Goal: Task Accomplishment & Management: Manage account settings

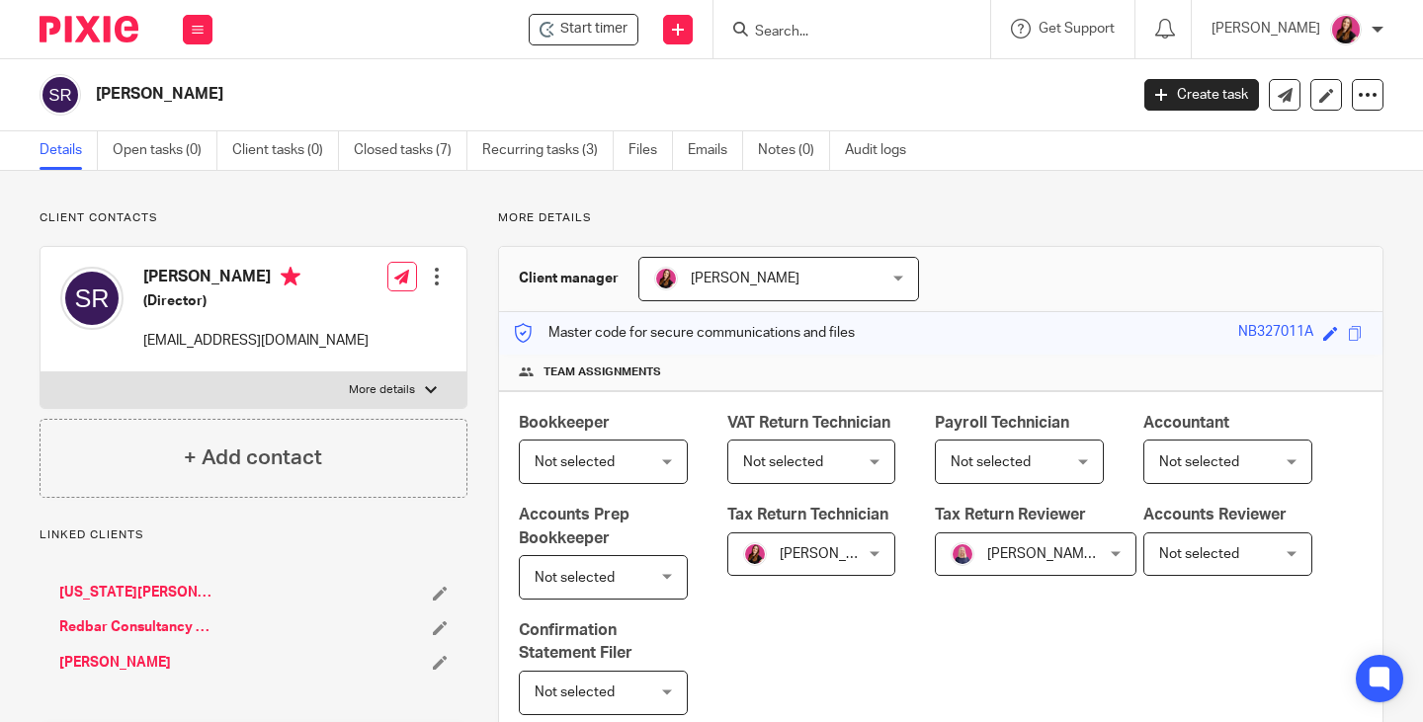
scroll to position [692, 0]
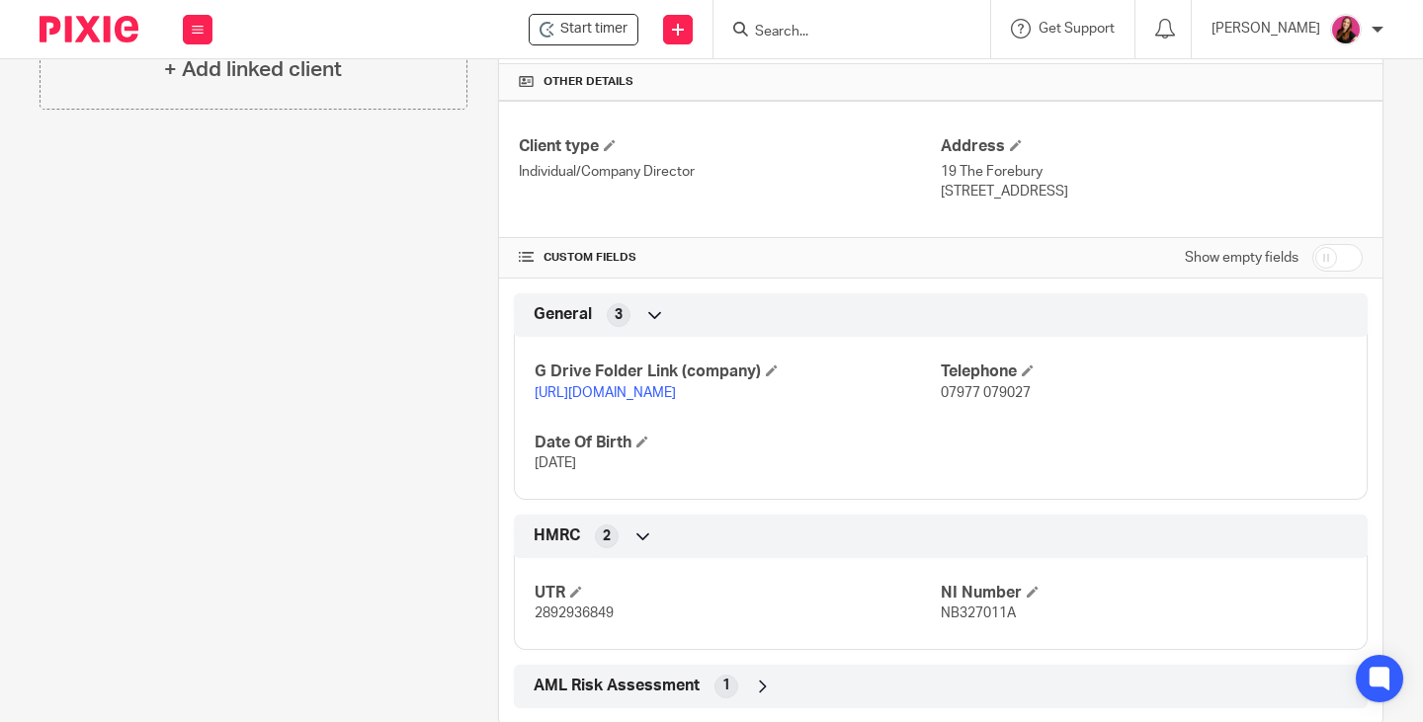
click at [880, 41] on form at bounding box center [858, 29] width 210 height 25
click at [818, 24] on input "Search" at bounding box center [842, 33] width 178 height 18
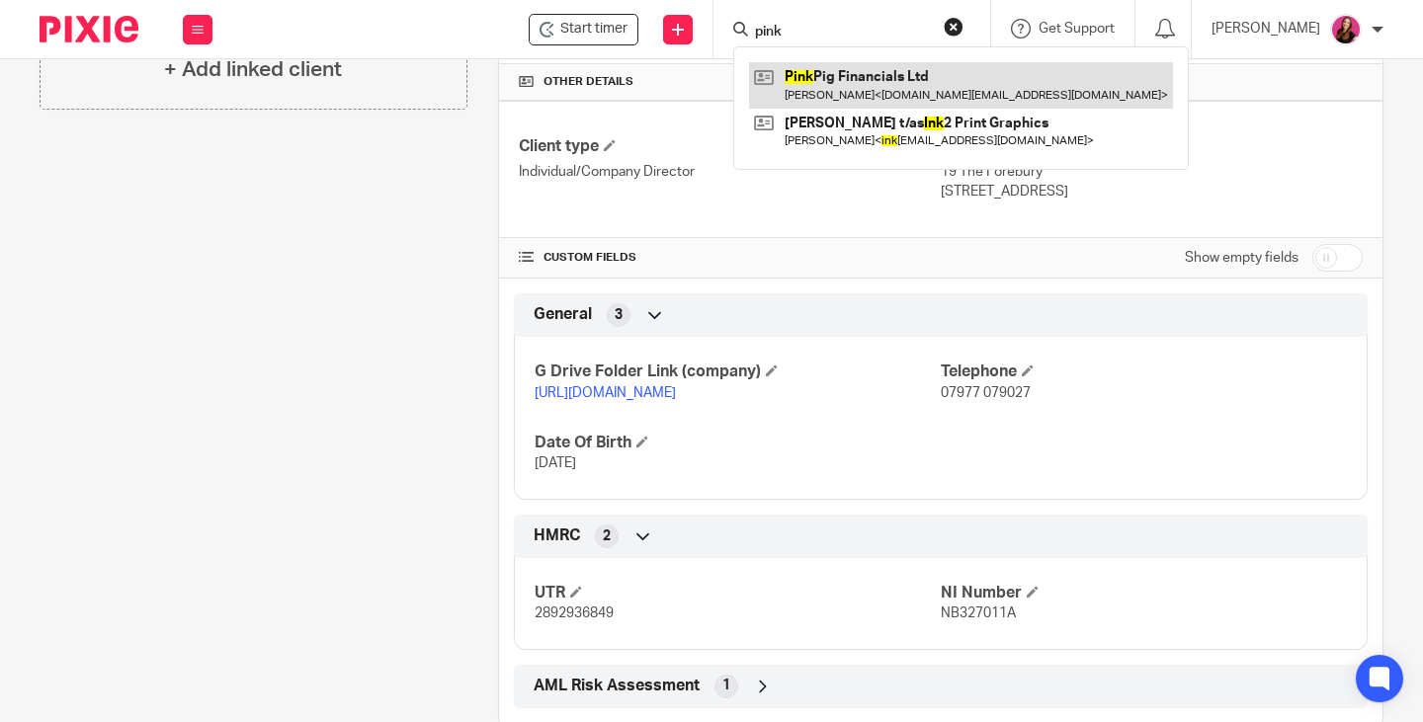
type input "pink"
click at [984, 87] on link at bounding box center [961, 84] width 424 height 45
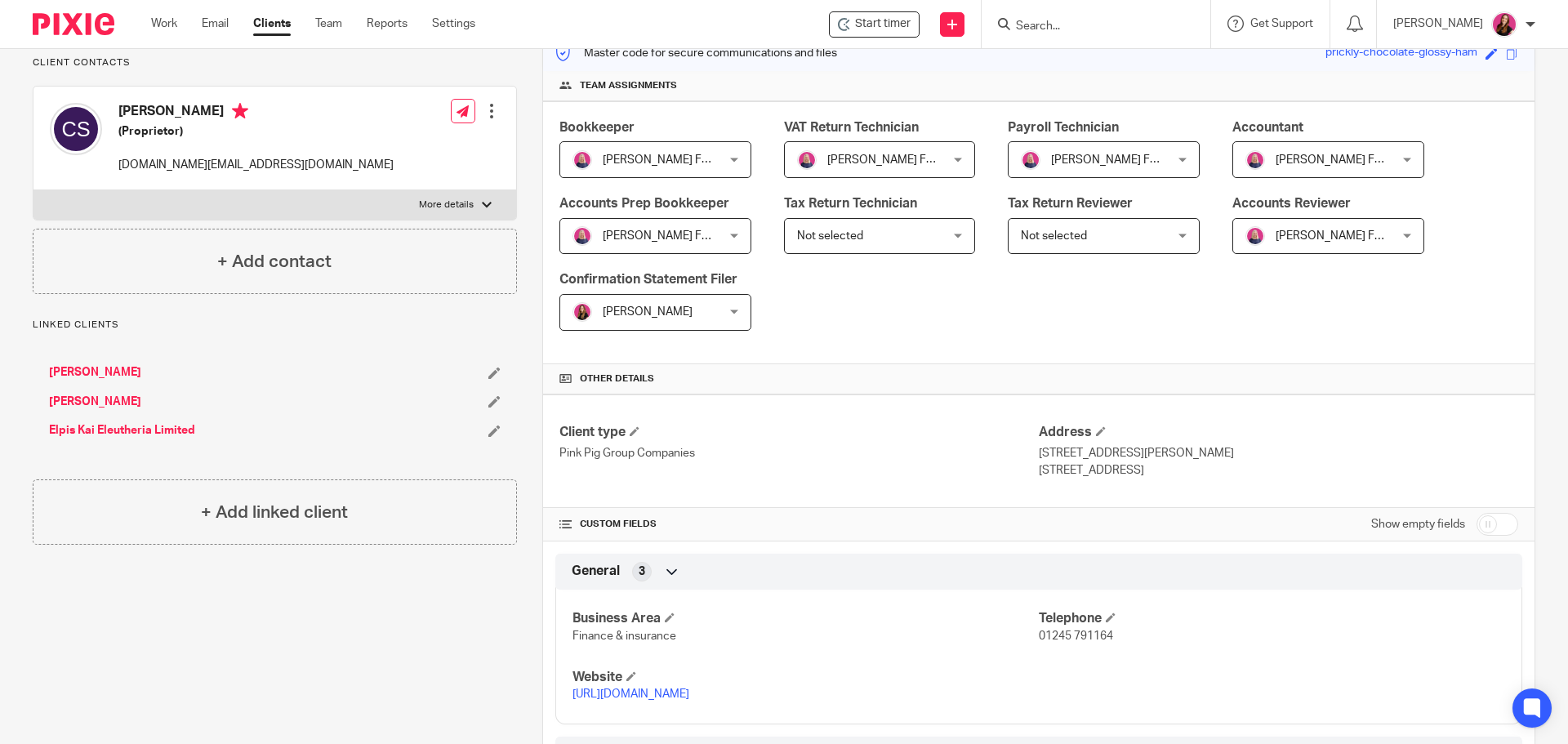
scroll to position [245, 0]
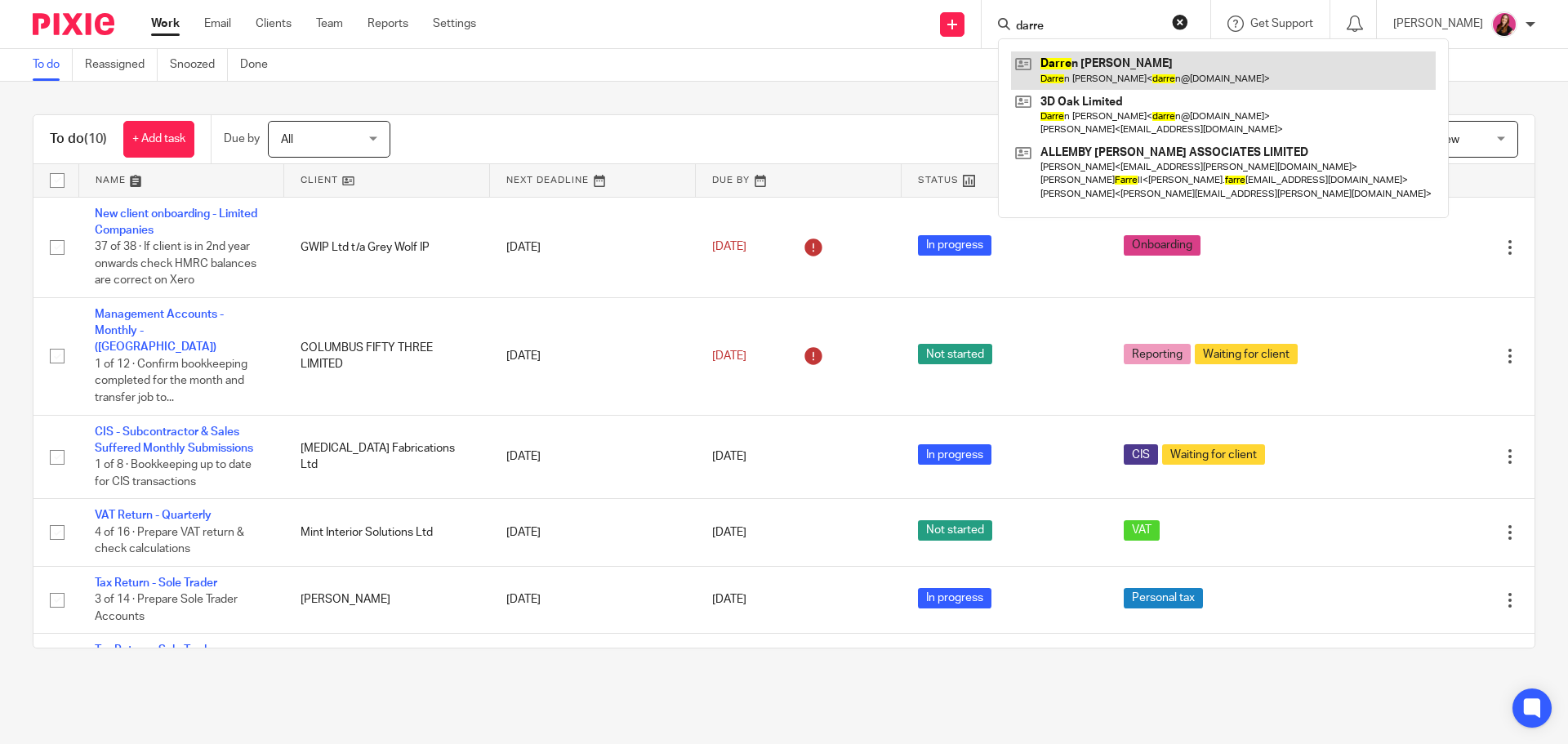
type input "darre"
click at [1098, 60] on link at bounding box center [1223, 69] width 425 height 37
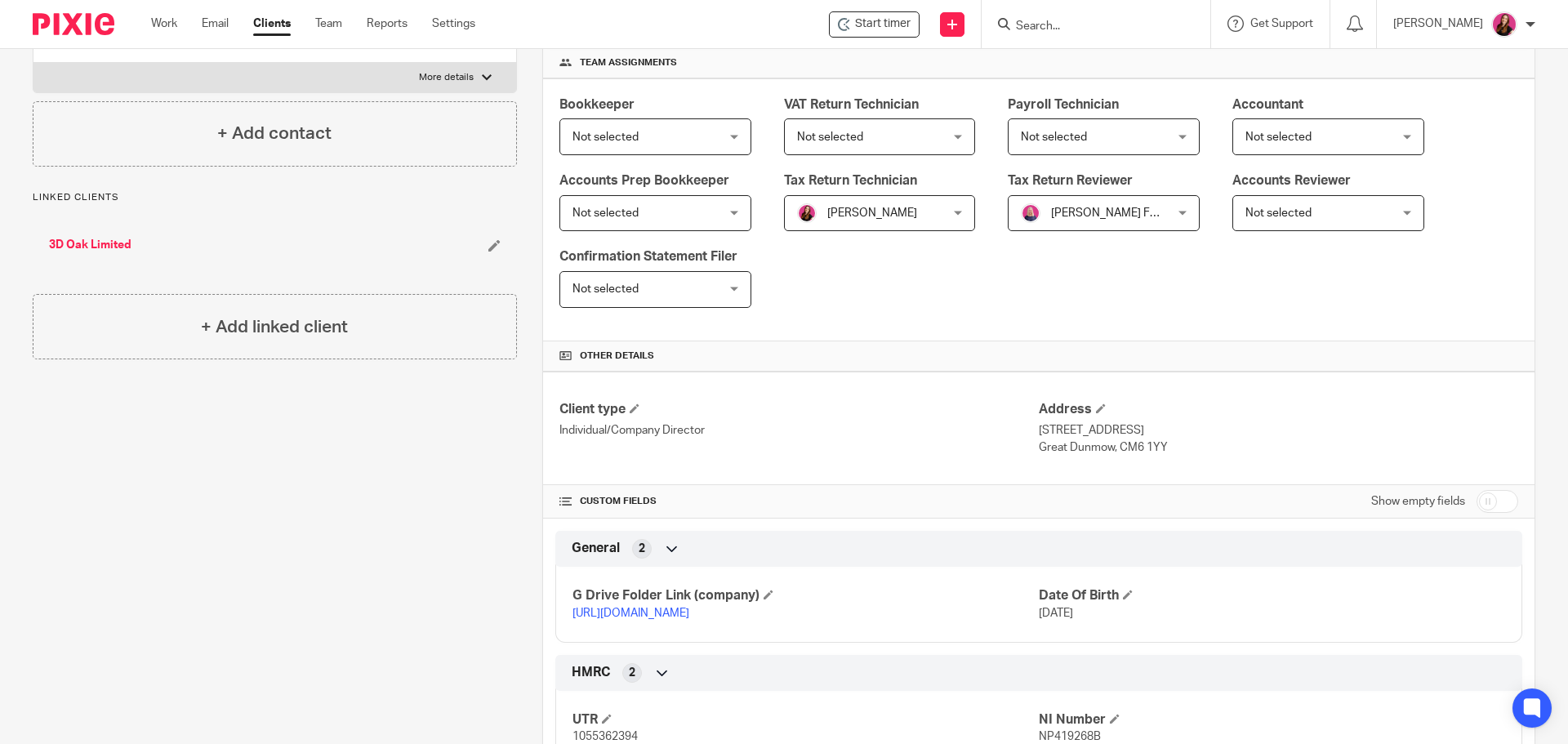
scroll to position [378, 0]
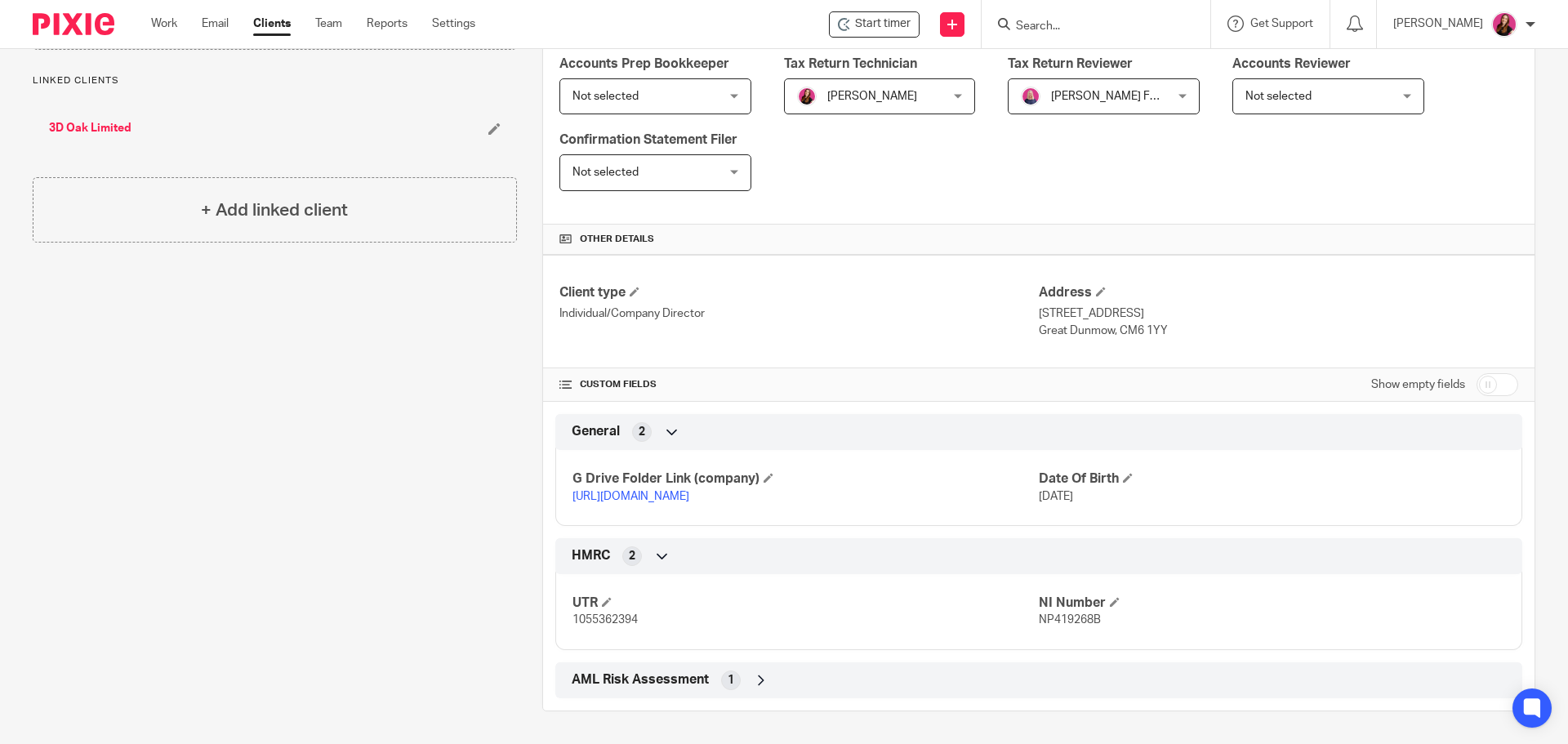
click at [689, 491] on link "https://drive.google.com/drive/folders/1P5ZcqiXLvBXHdwinVdeSidf_kOZURysJ?usp=dr…" at bounding box center [631, 497] width 117 height 12
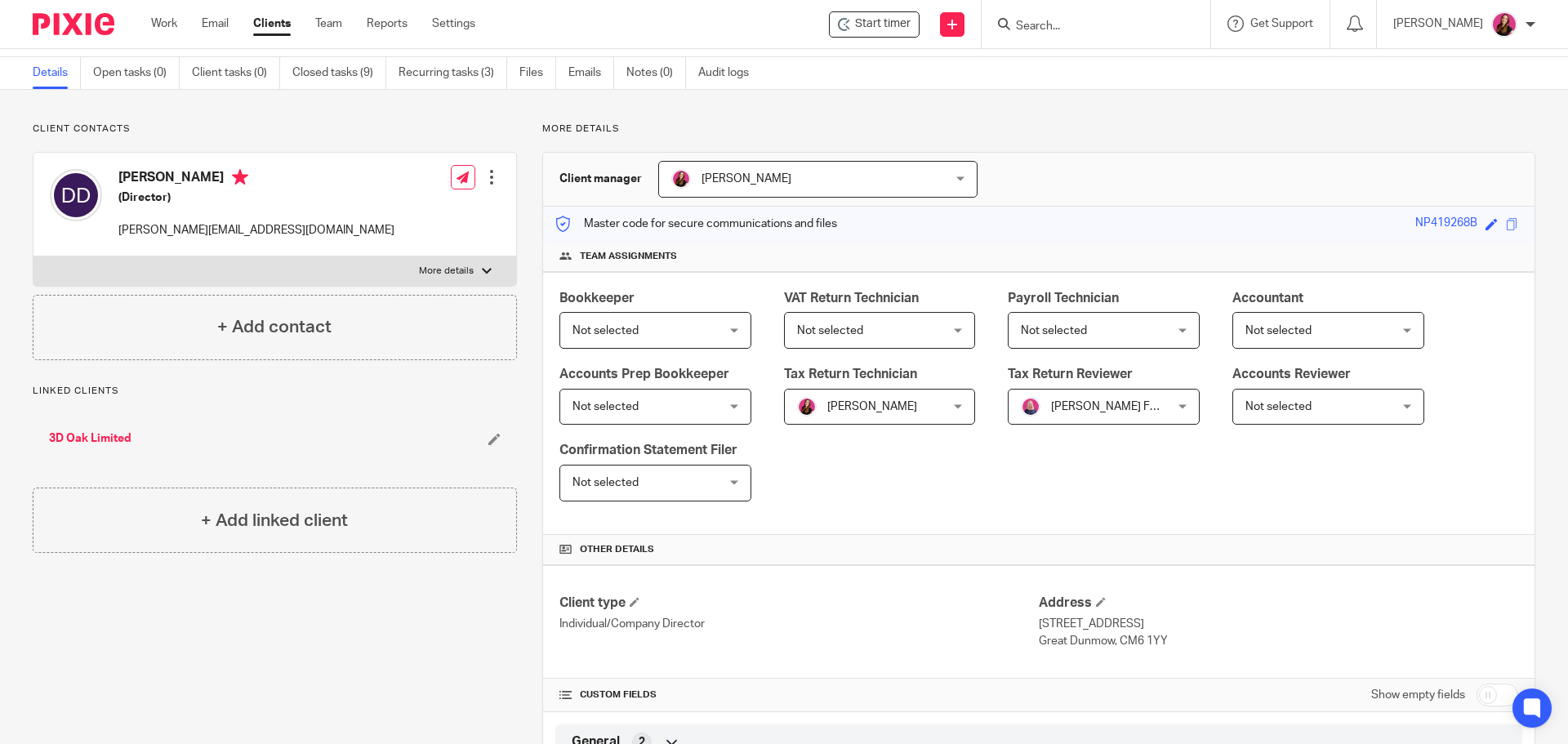
scroll to position [0, 0]
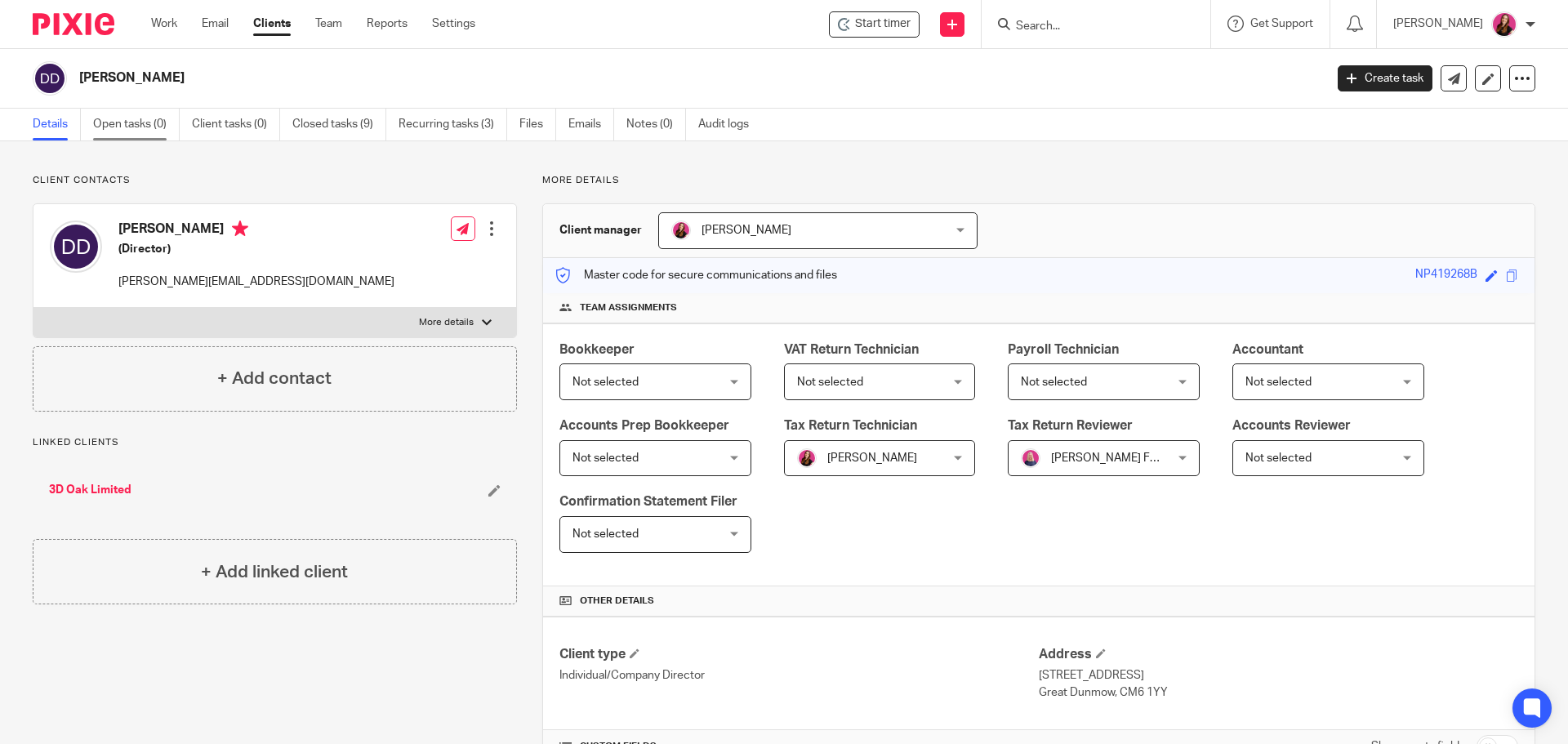
click at [116, 131] on link "Open tasks (0)" at bounding box center [136, 124] width 87 height 32
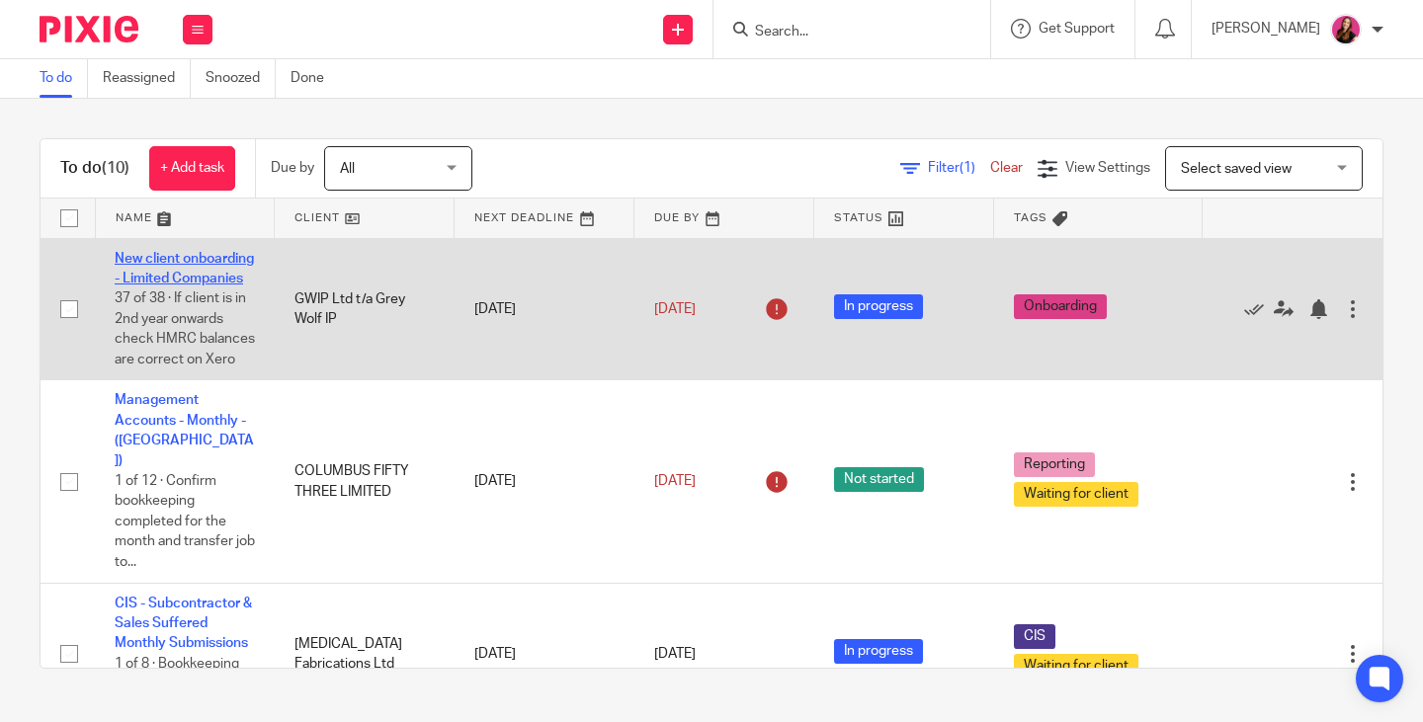
drag, startPoint x: 0, startPoint y: 0, endPoint x: 150, endPoint y: 256, distance: 296.7
click at [147, 259] on link "New client onboarding - Limited Companies" at bounding box center [184, 269] width 139 height 34
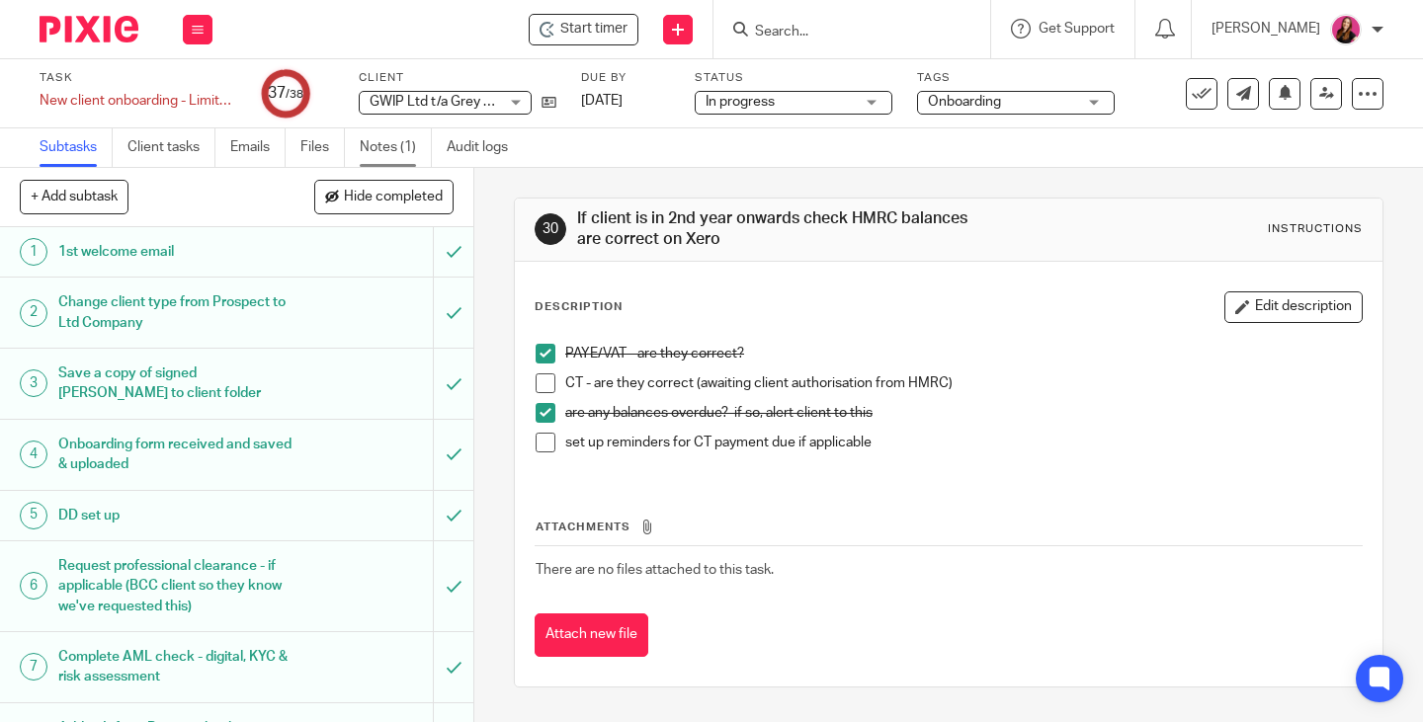
click at [374, 154] on link "Notes (1)" at bounding box center [396, 147] width 72 height 39
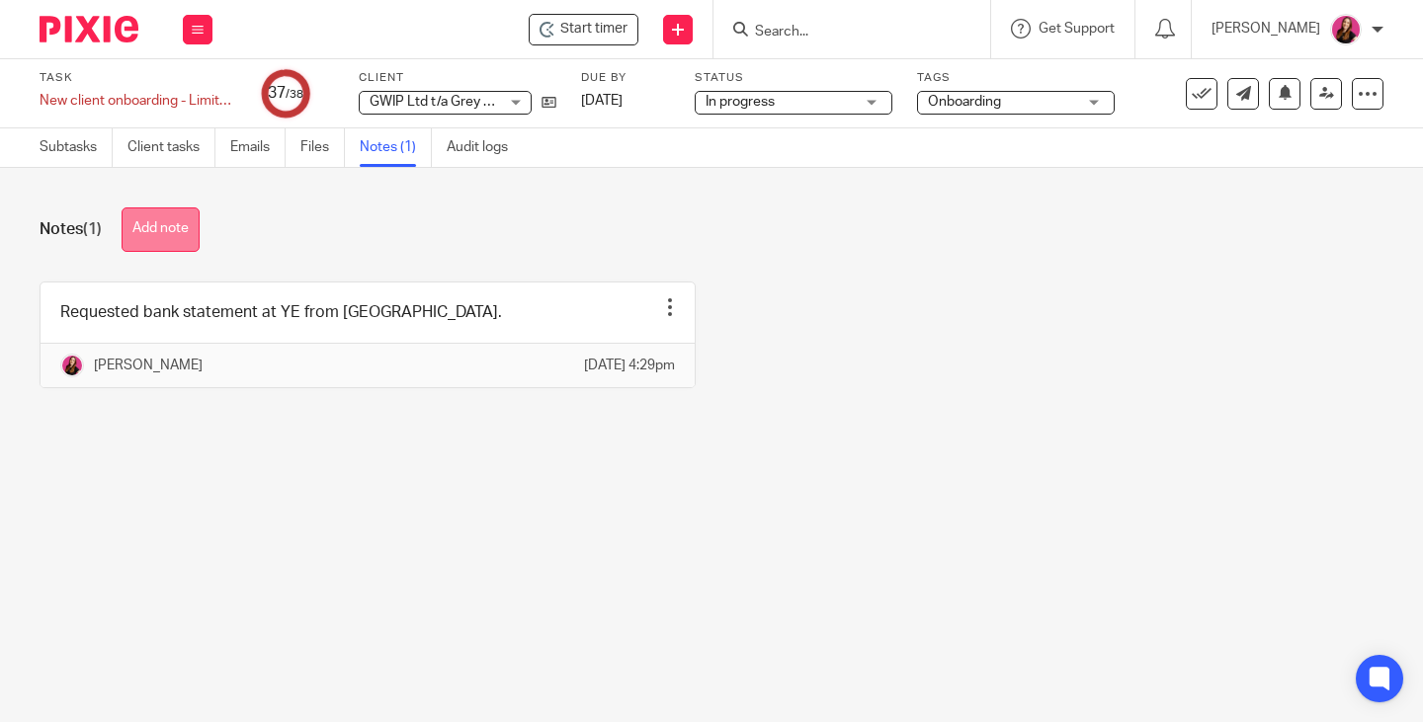
click at [137, 229] on button "Add note" at bounding box center [161, 229] width 78 height 44
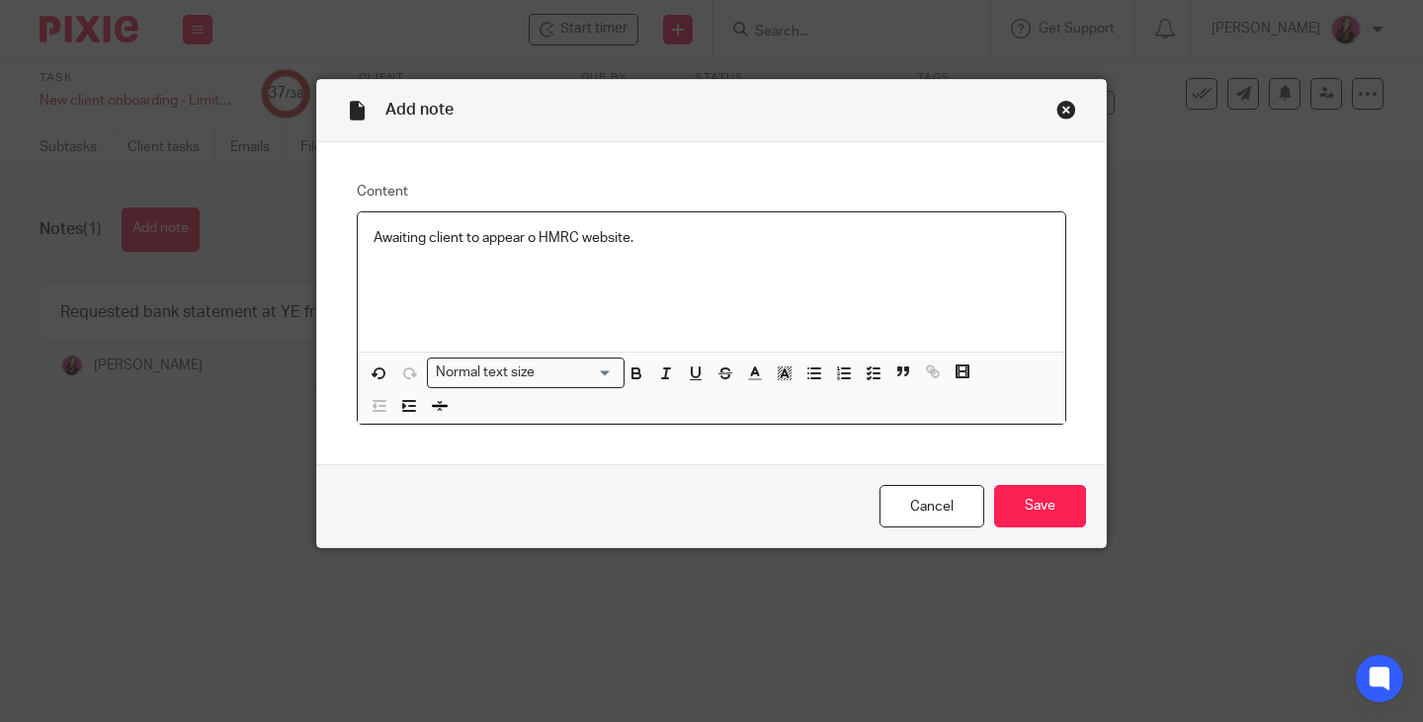
click at [530, 239] on p "Awaiting client to appear o HMRC website." at bounding box center [711, 238] width 676 height 20
click at [1027, 506] on input "Save" at bounding box center [1040, 506] width 92 height 42
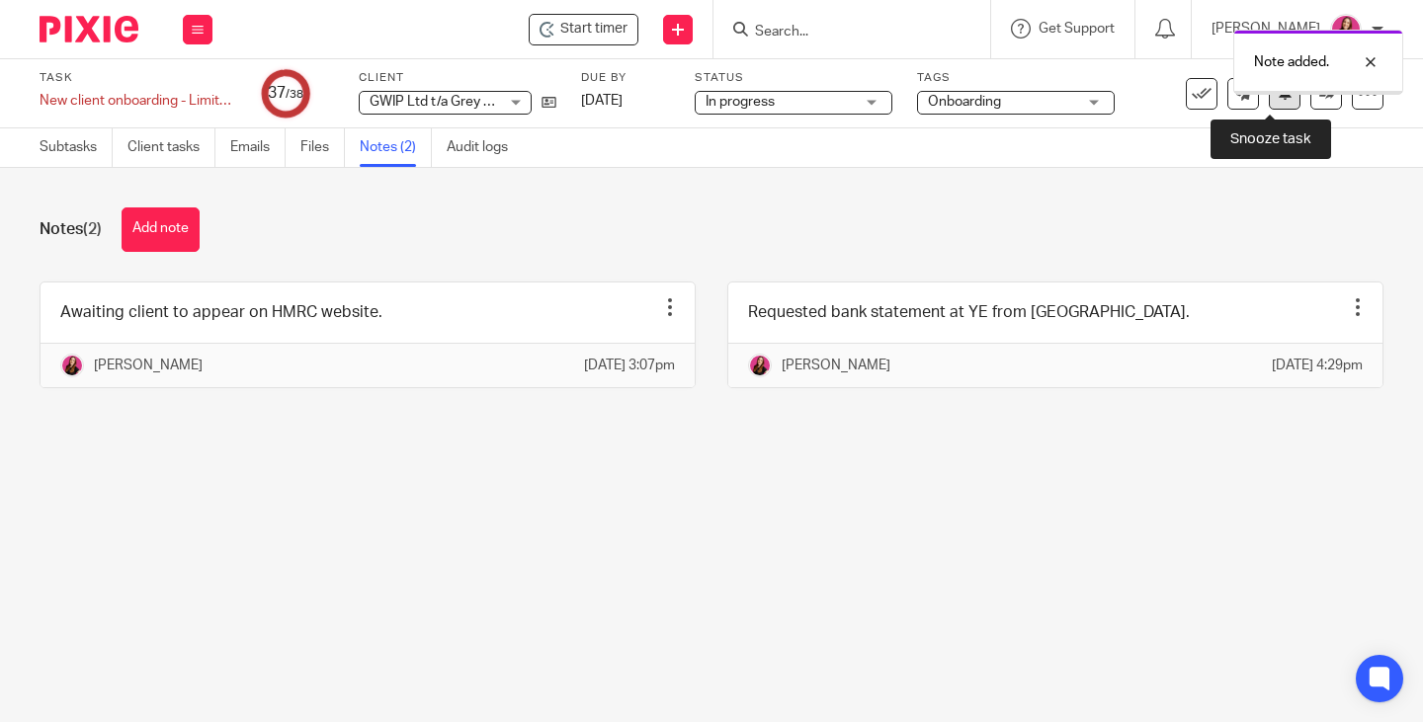
click at [1270, 102] on button at bounding box center [1285, 94] width 32 height 32
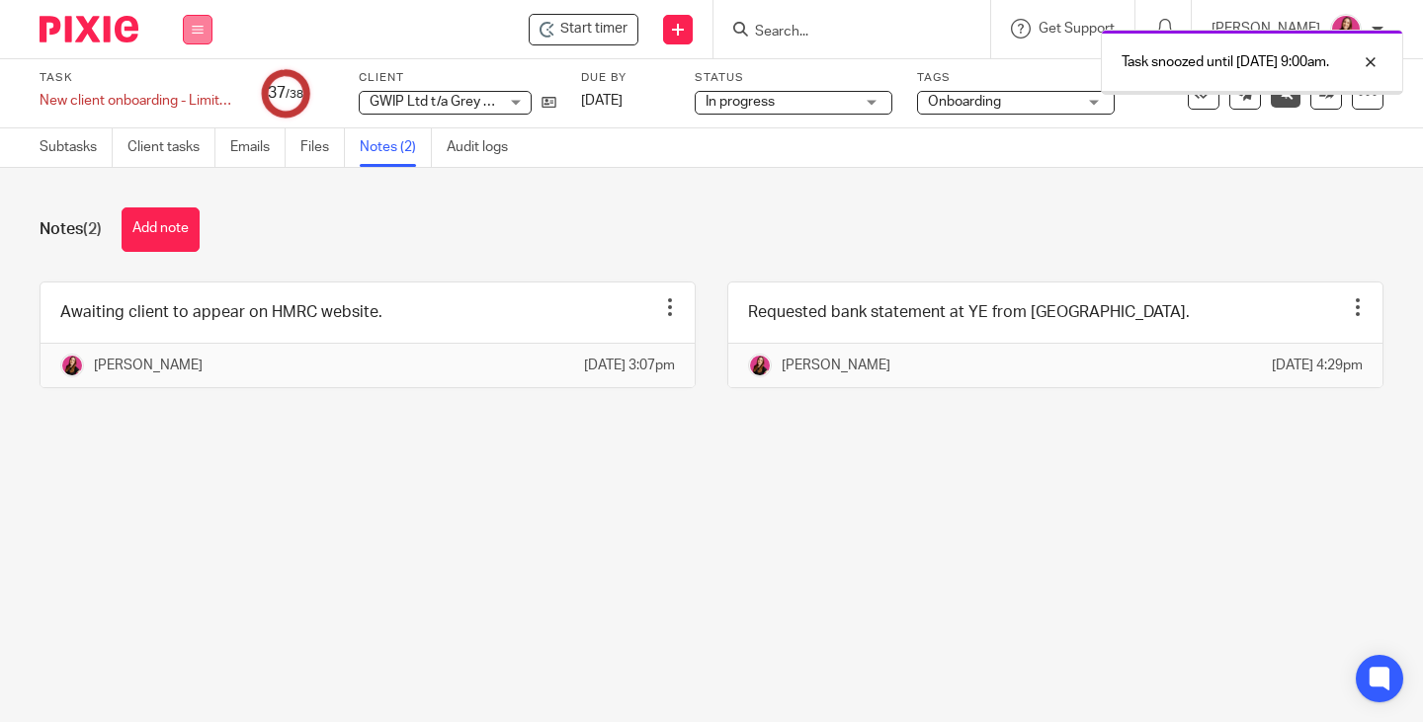
click at [193, 37] on button at bounding box center [198, 30] width 30 height 30
click at [191, 90] on link "Work" at bounding box center [188, 92] width 35 height 14
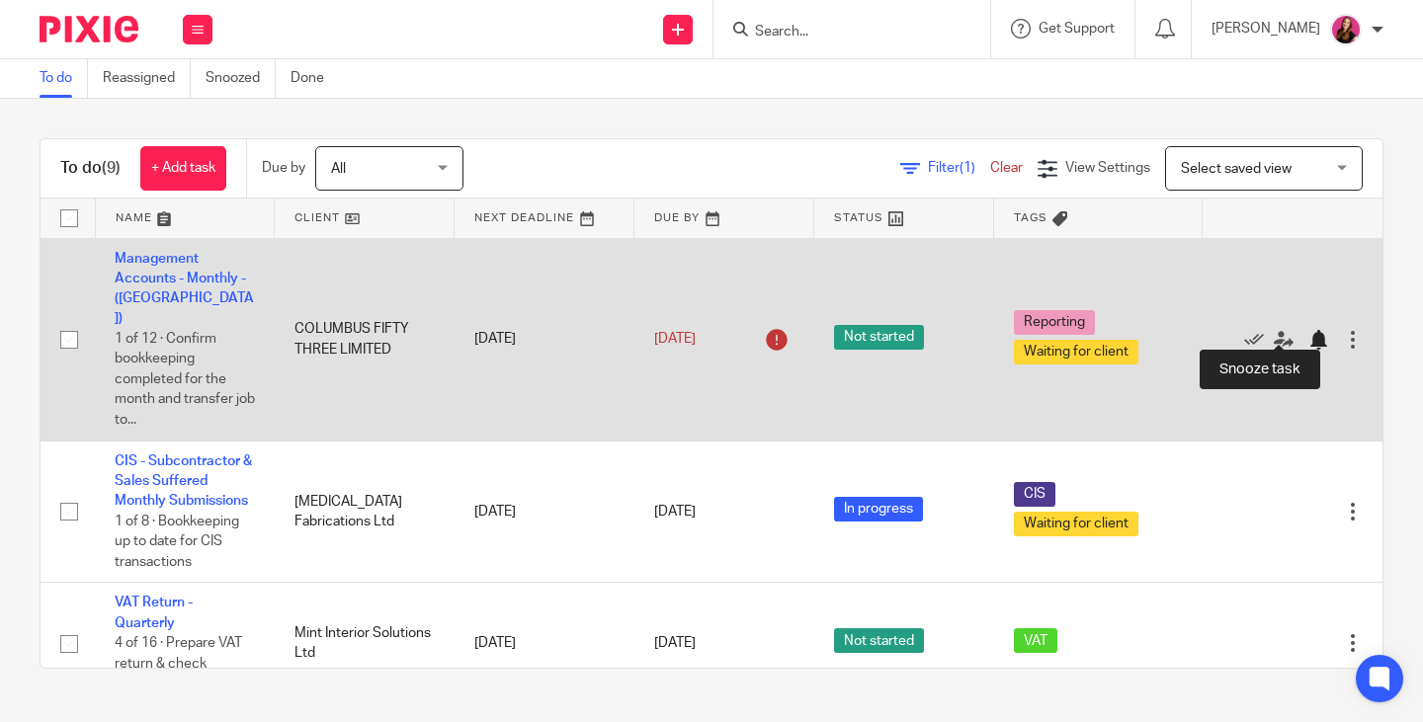
click at [1308, 330] on div at bounding box center [1318, 340] width 20 height 20
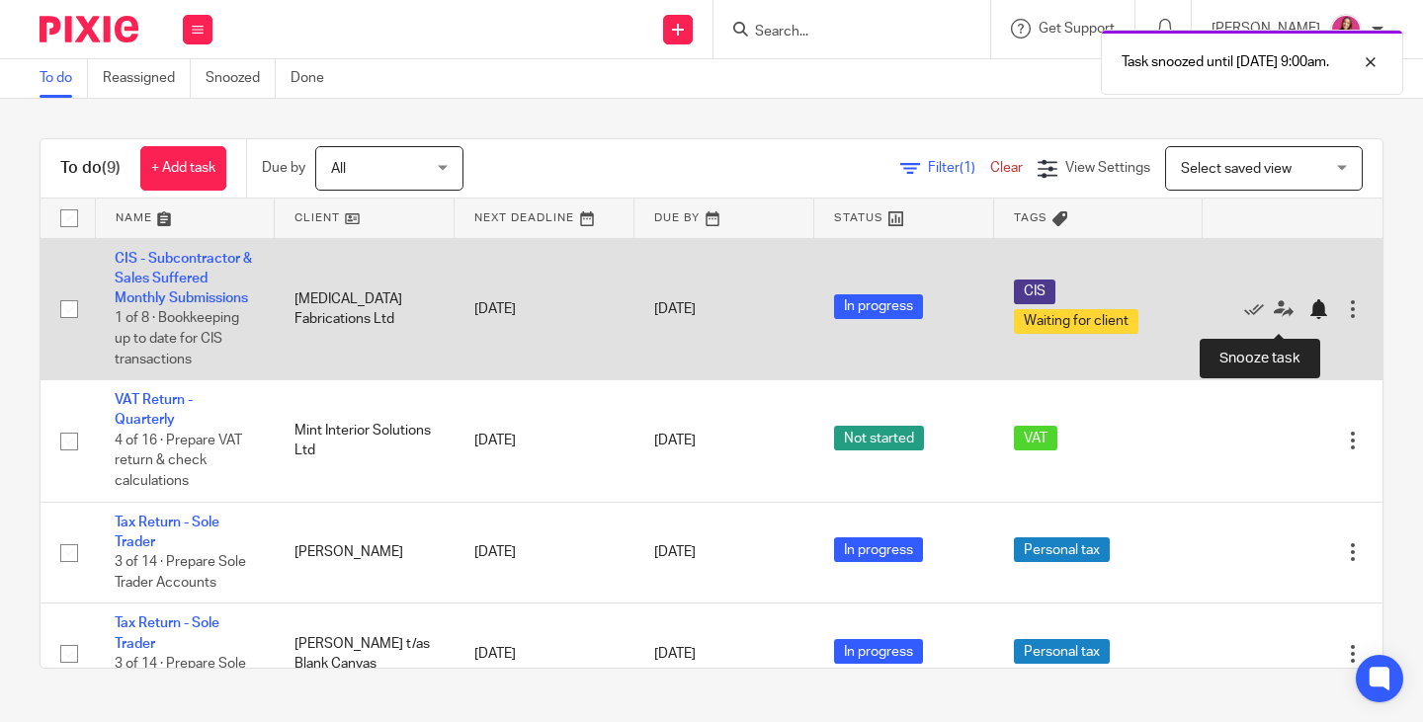
click at [1308, 317] on div at bounding box center [1318, 309] width 20 height 20
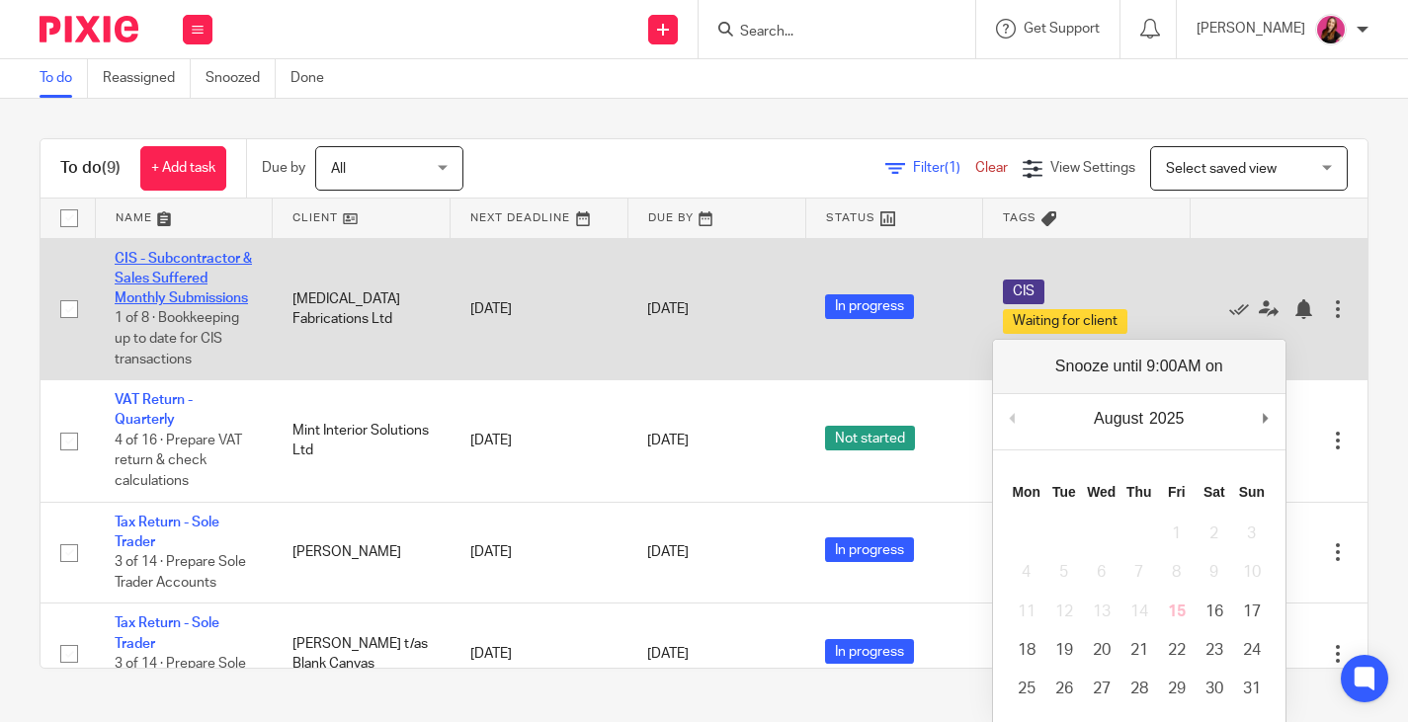
click at [174, 262] on link "CIS - Subcontractor & Sales Suffered Monthly Submissions" at bounding box center [183, 279] width 137 height 54
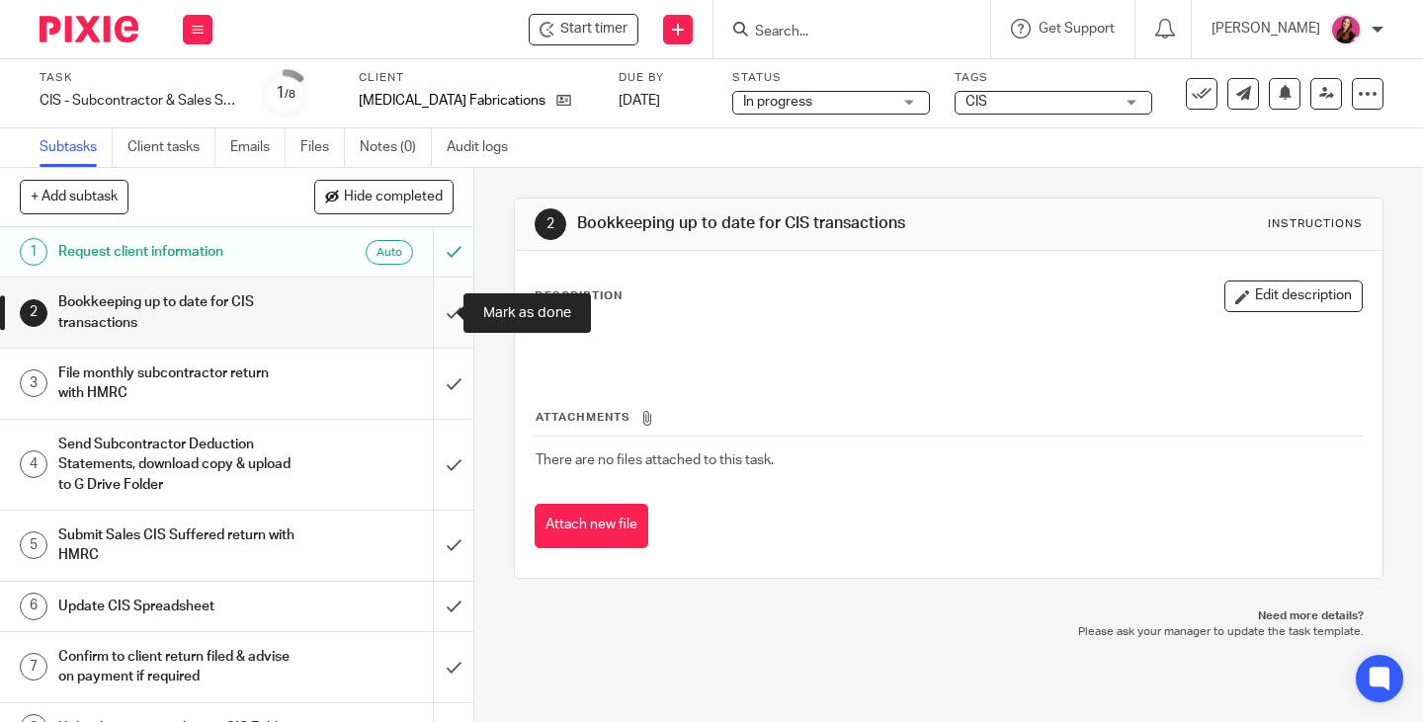
click at [432, 311] on input "submit" at bounding box center [236, 313] width 473 height 70
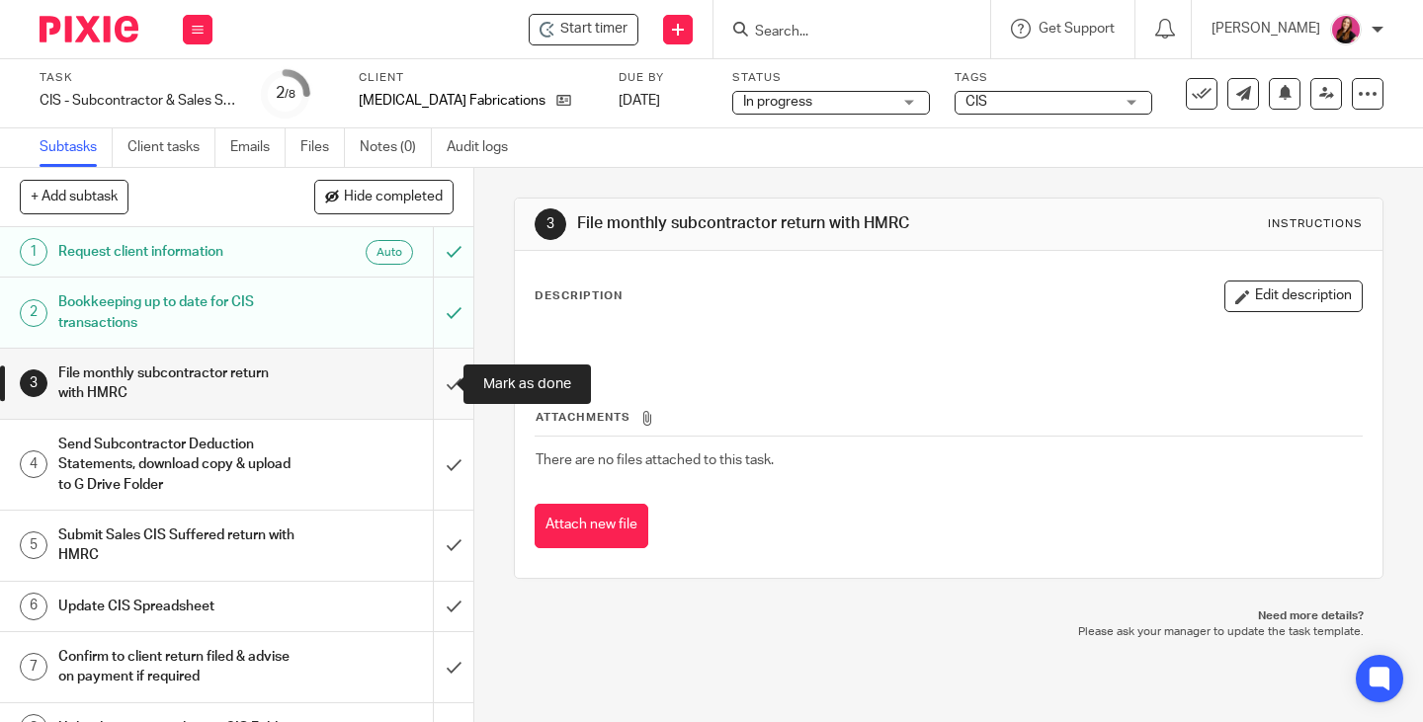
click at [441, 378] on input "submit" at bounding box center [236, 384] width 473 height 70
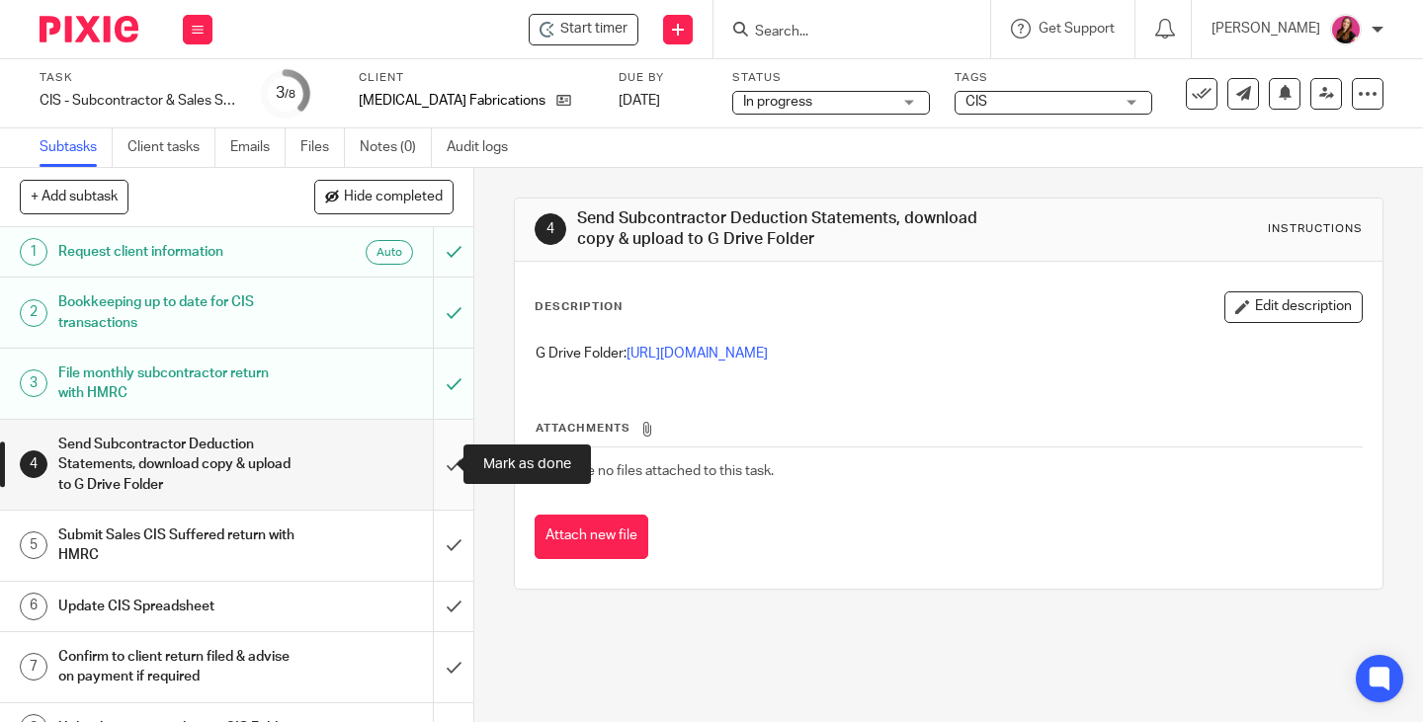
click at [432, 461] on input "submit" at bounding box center [236, 465] width 473 height 90
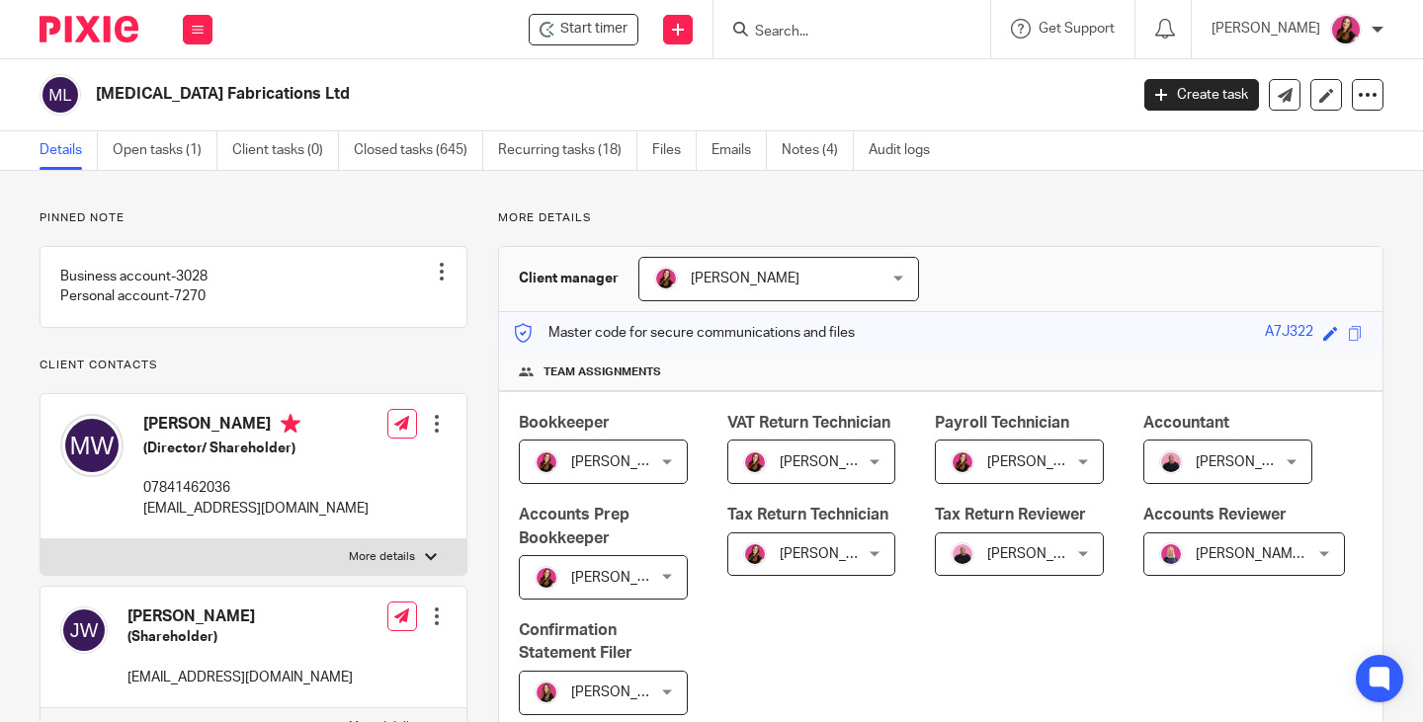
scroll to position [790, 0]
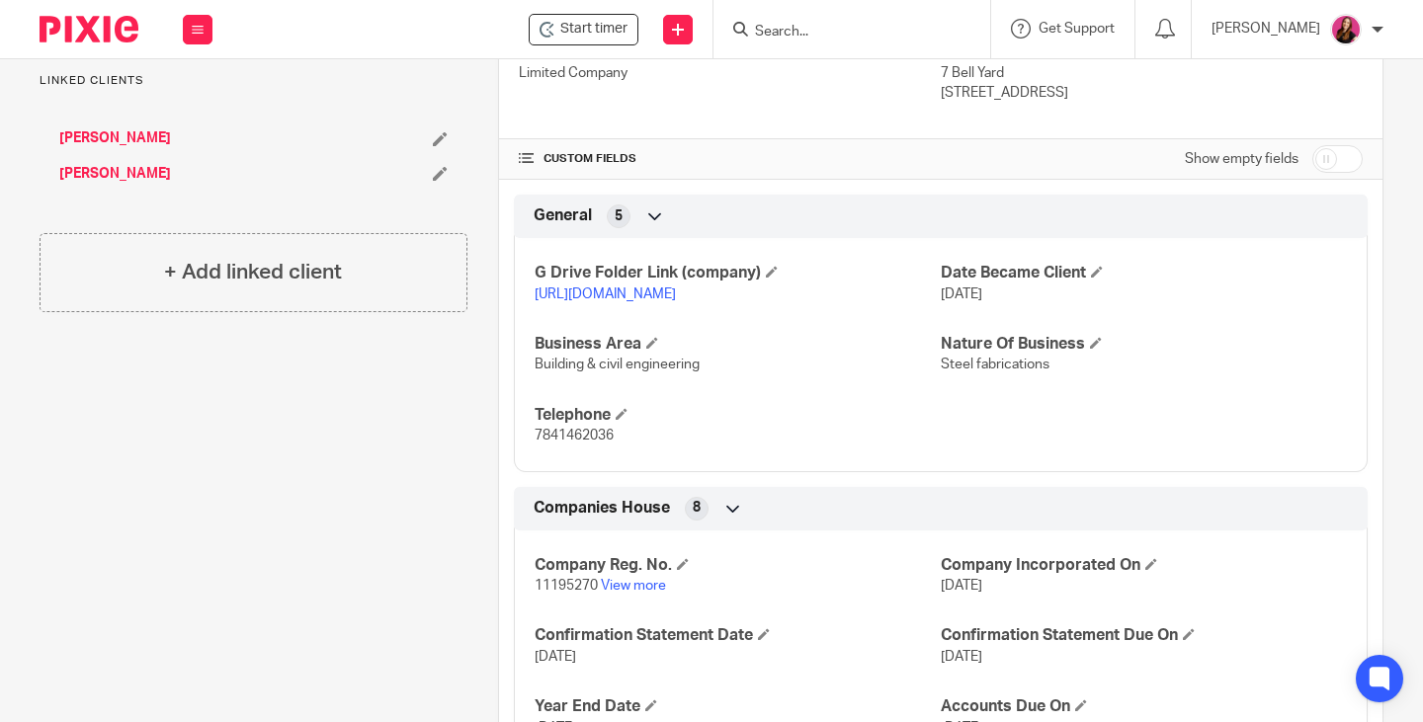
click at [676, 301] on link "https://drive.google.com/drive/folders/1WHkvs3uqWkwHrvg_-OOQ8qUyN00WSwTf?usp=dr…" at bounding box center [605, 295] width 141 height 14
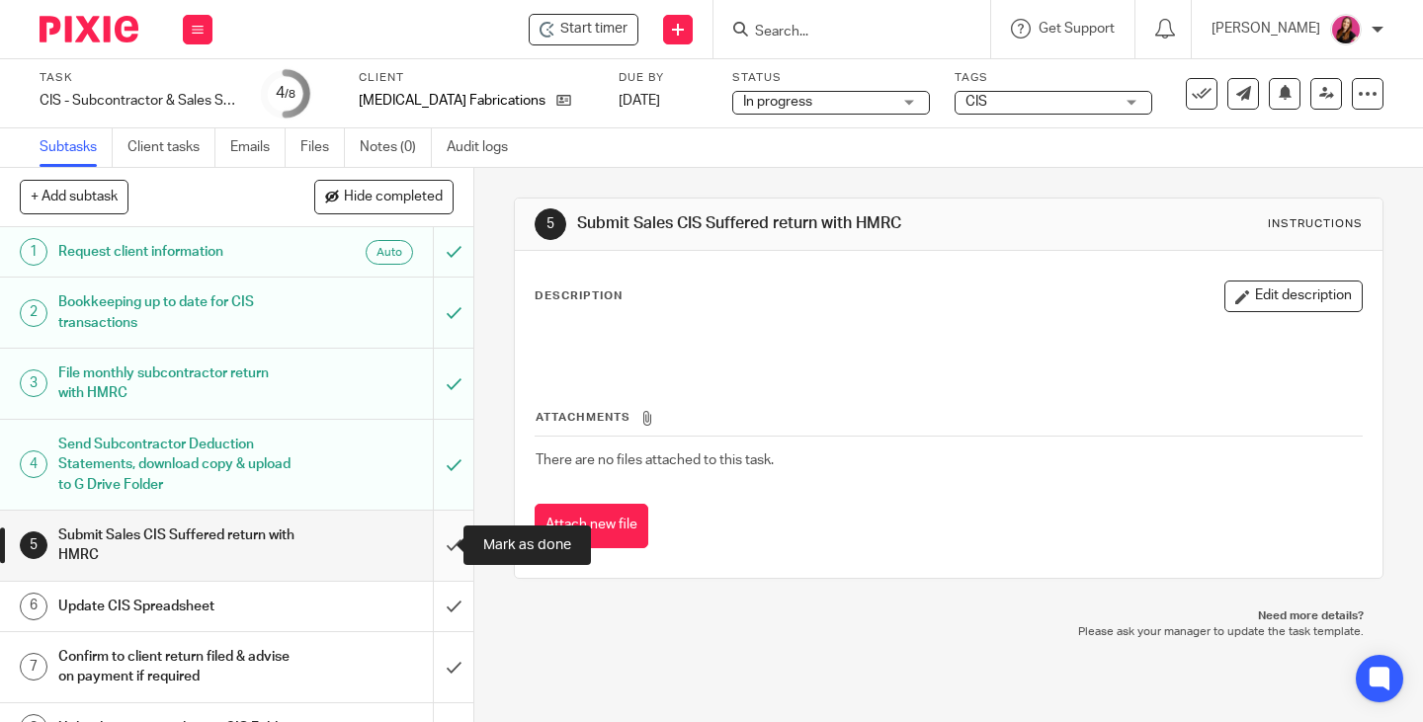
click at [433, 542] on input "submit" at bounding box center [236, 546] width 473 height 70
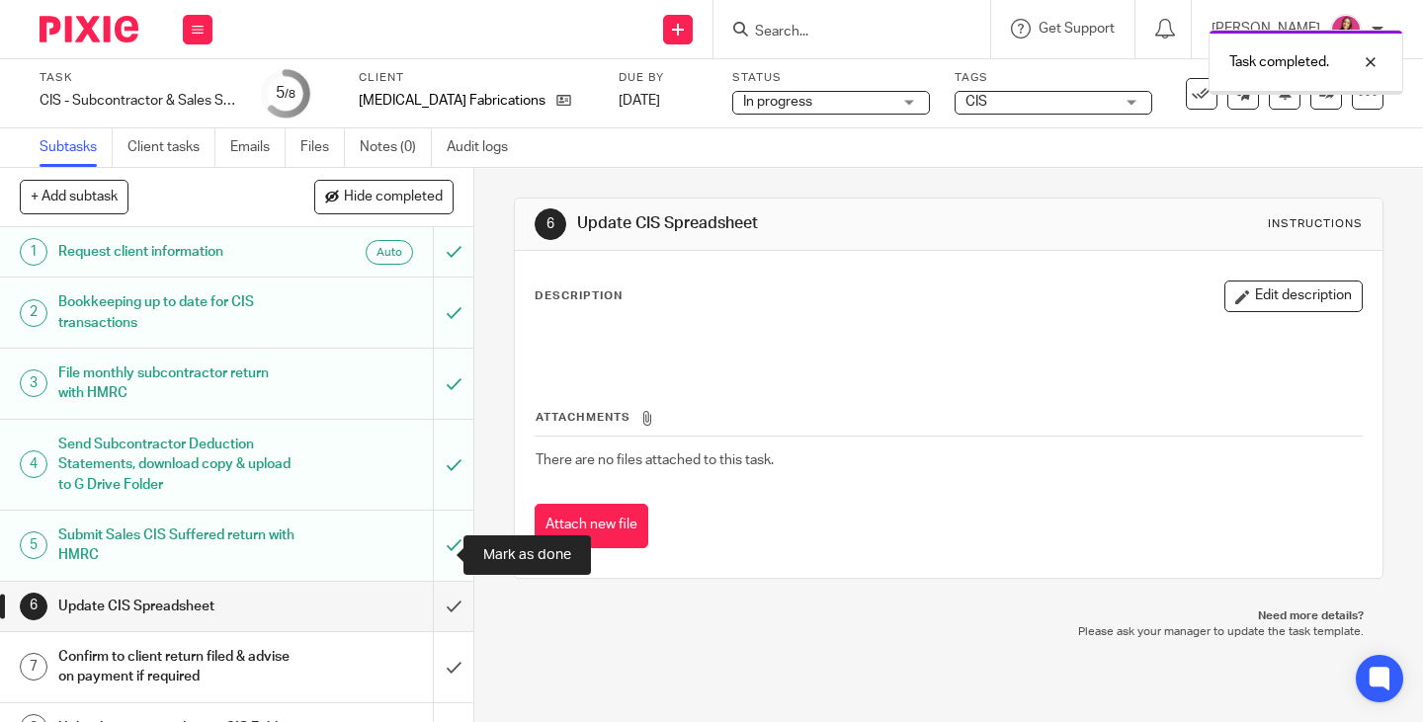
click at [428, 582] on input "submit" at bounding box center [236, 606] width 473 height 49
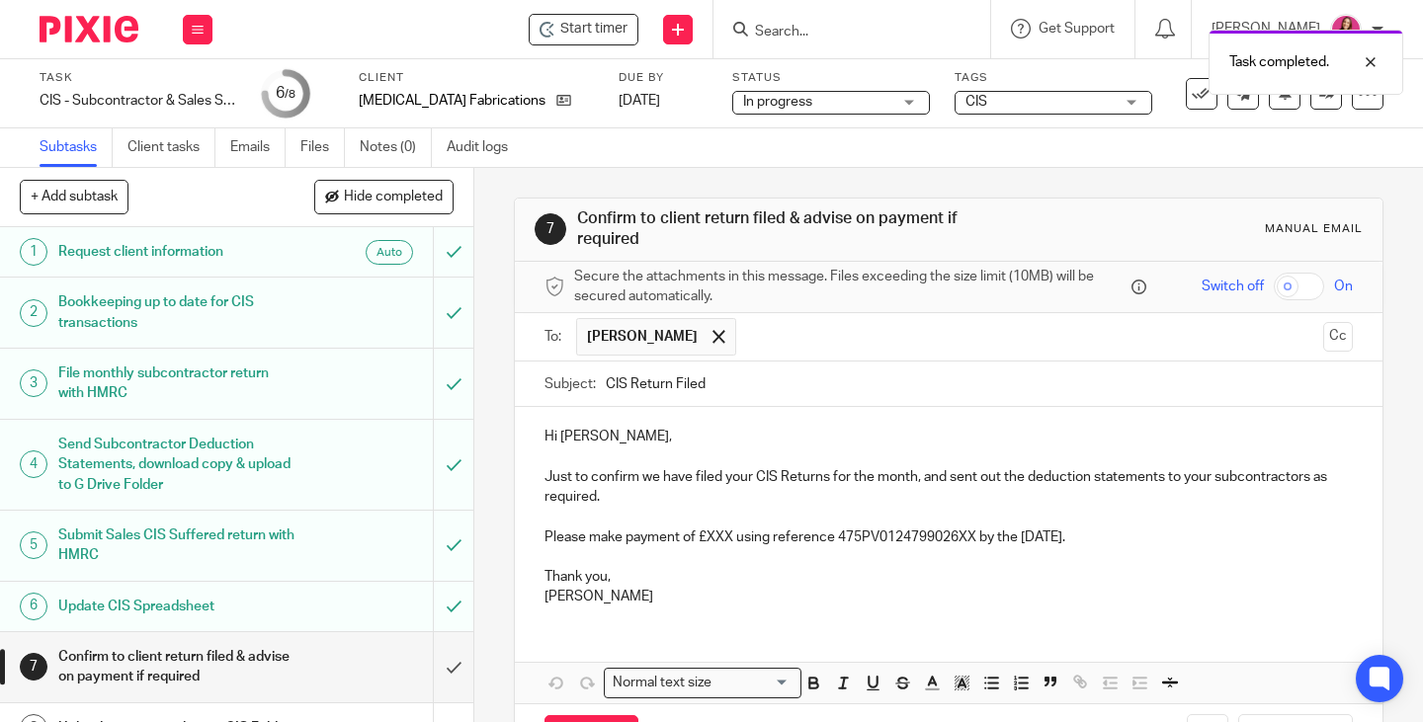
click at [729, 537] on p "Please make payment of £XXX using reference 475PV0124799026XX by the 19th of Au…" at bounding box center [948, 538] width 808 height 20
click at [988, 536] on p "Please make payment of £960.00 using reference 475PV0124799026XX by the 19th of…" at bounding box center [948, 538] width 808 height 20
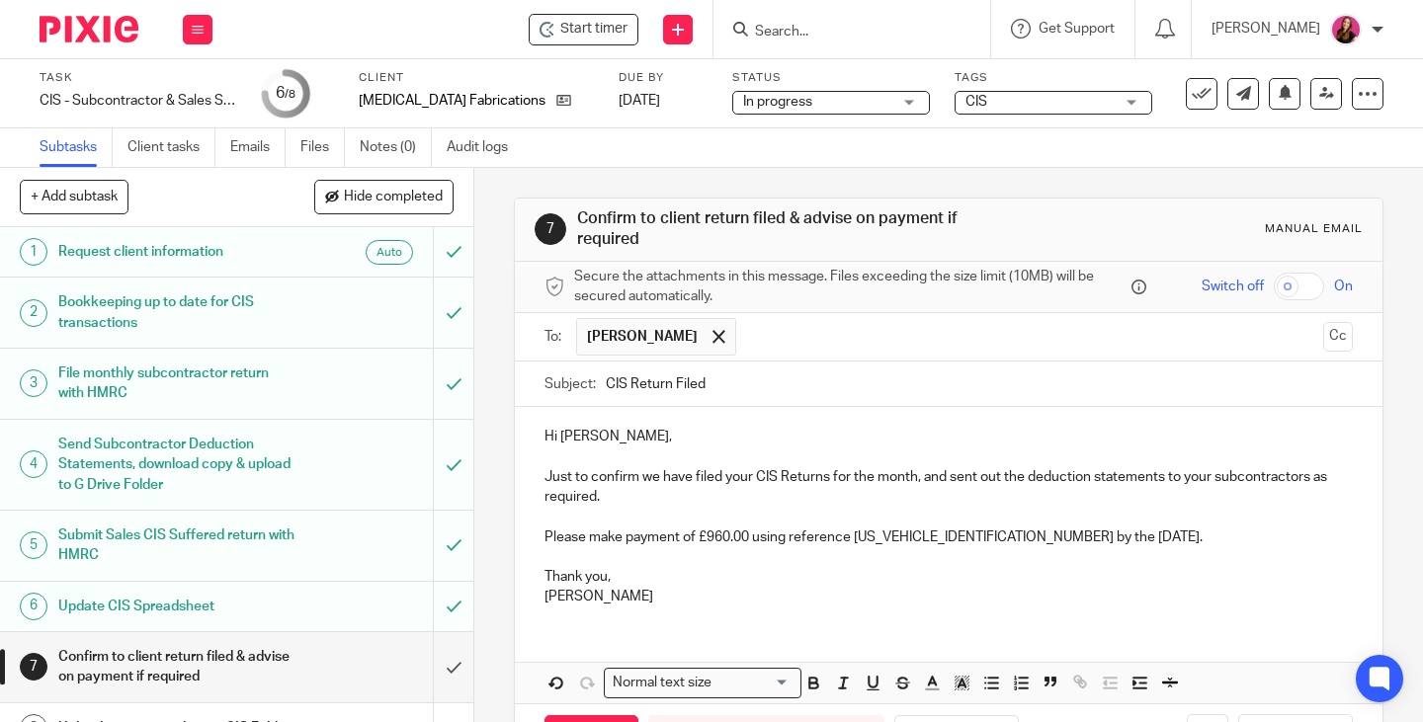
scroll to position [77, 0]
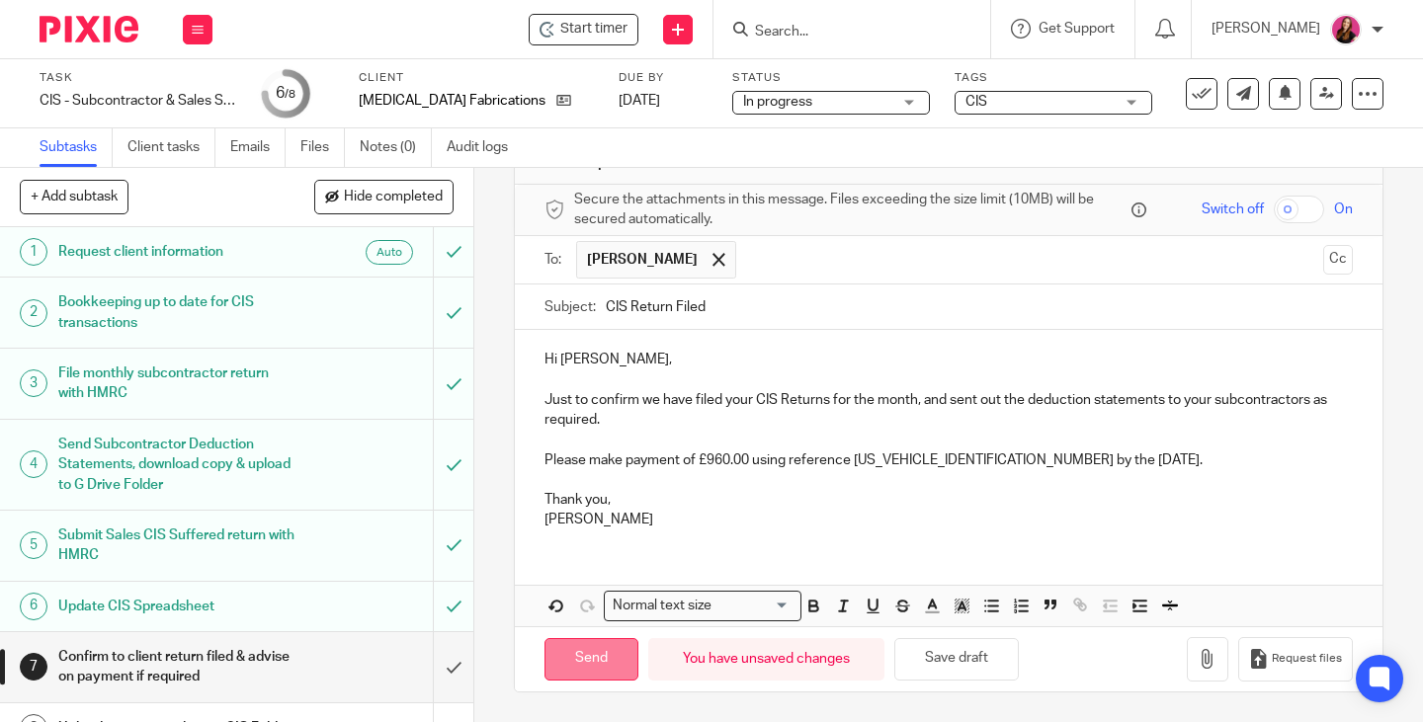
click at [599, 671] on input "Send" at bounding box center [591, 659] width 94 height 42
type input "Sent"
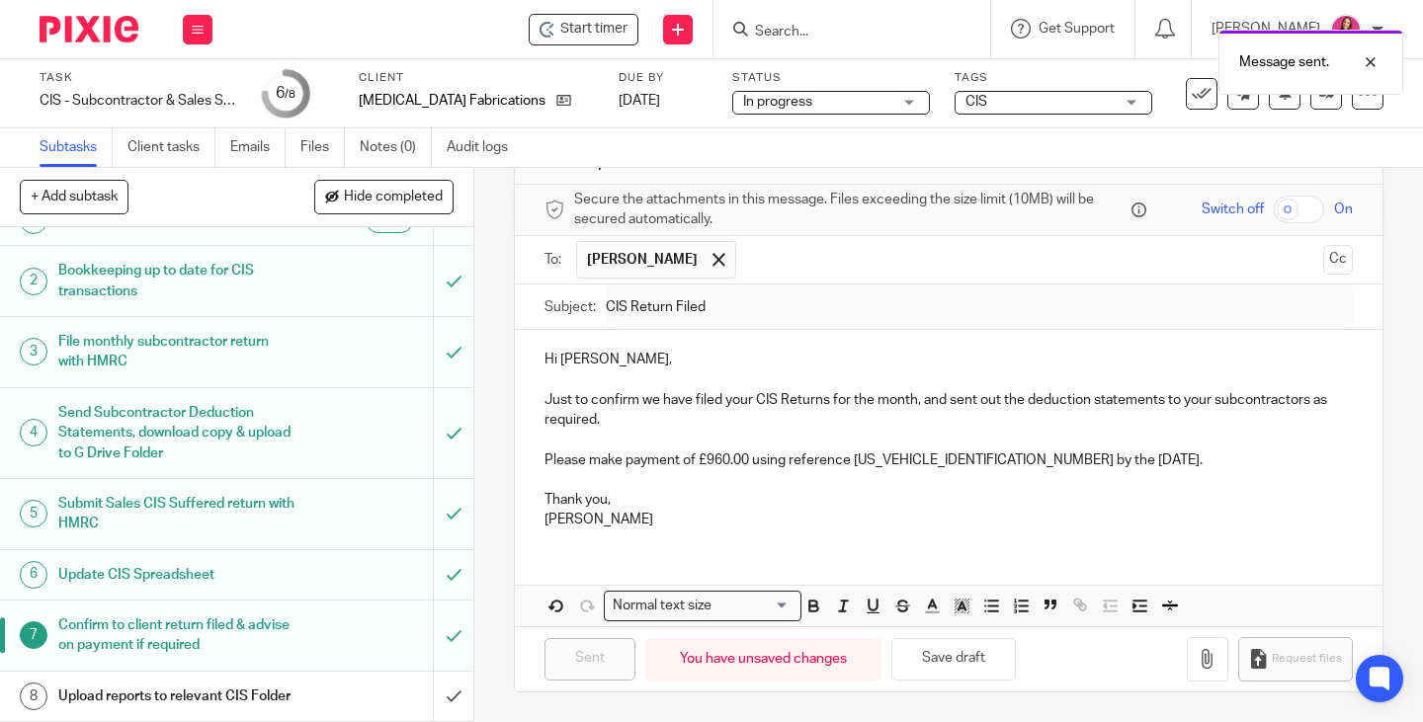
scroll to position [51, 0]
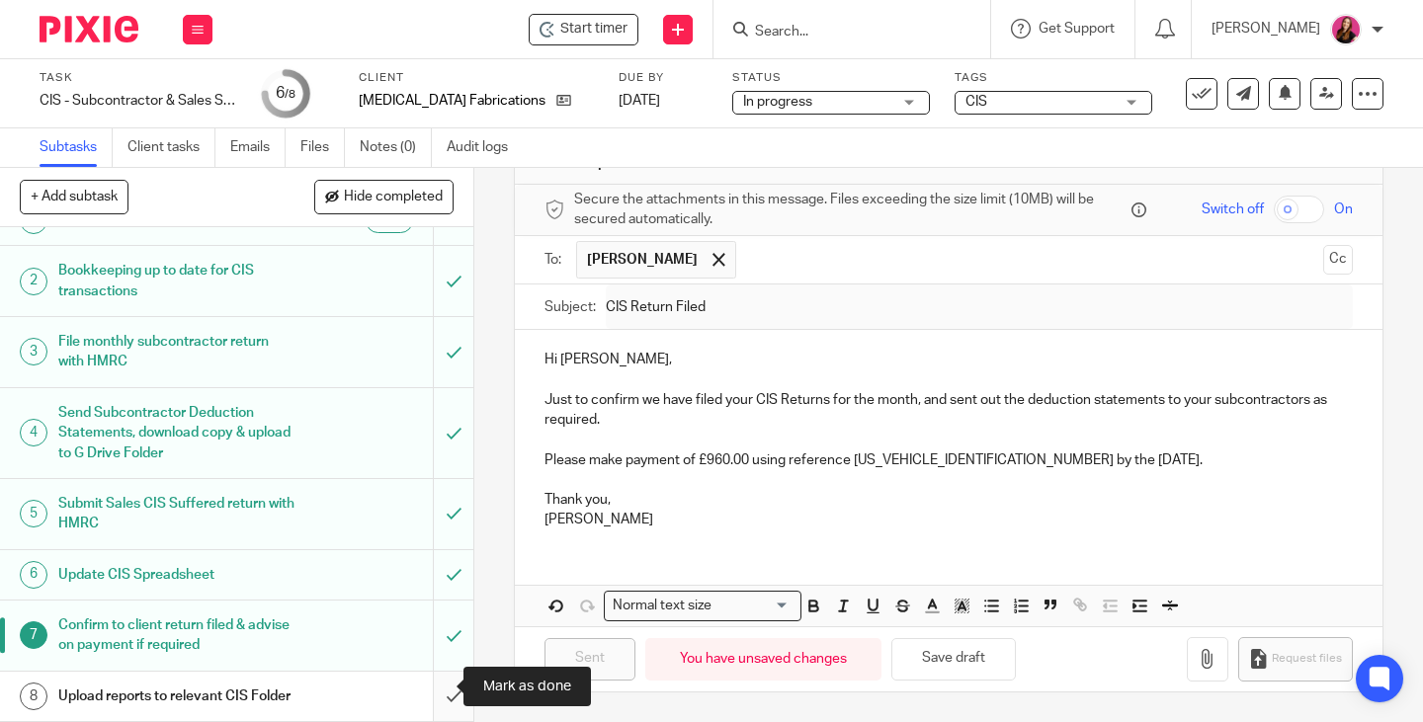
click at [434, 684] on input "submit" at bounding box center [236, 696] width 473 height 49
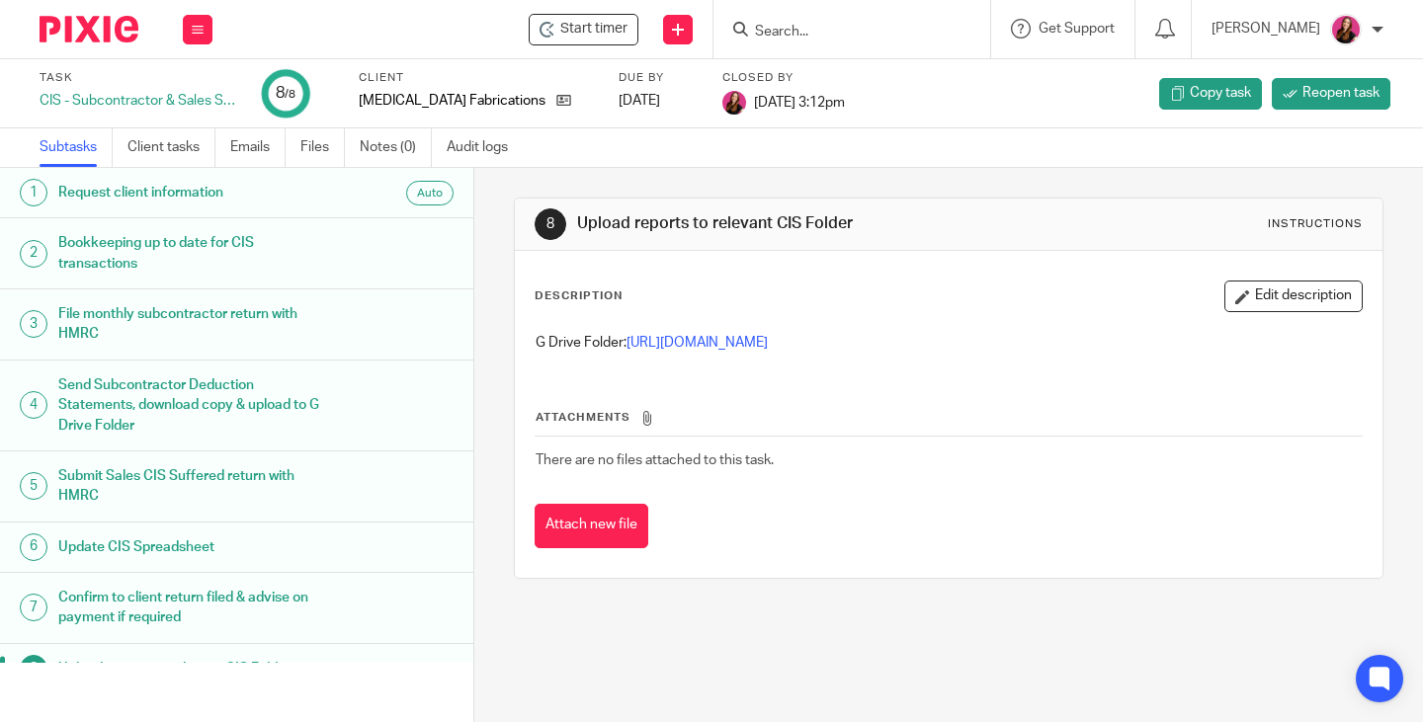
drag, startPoint x: 187, startPoint y: 32, endPoint x: 191, endPoint y: 49, distance: 18.2
click at [189, 32] on button at bounding box center [198, 30] width 30 height 30
click at [184, 90] on link "Work" at bounding box center [188, 92] width 35 height 14
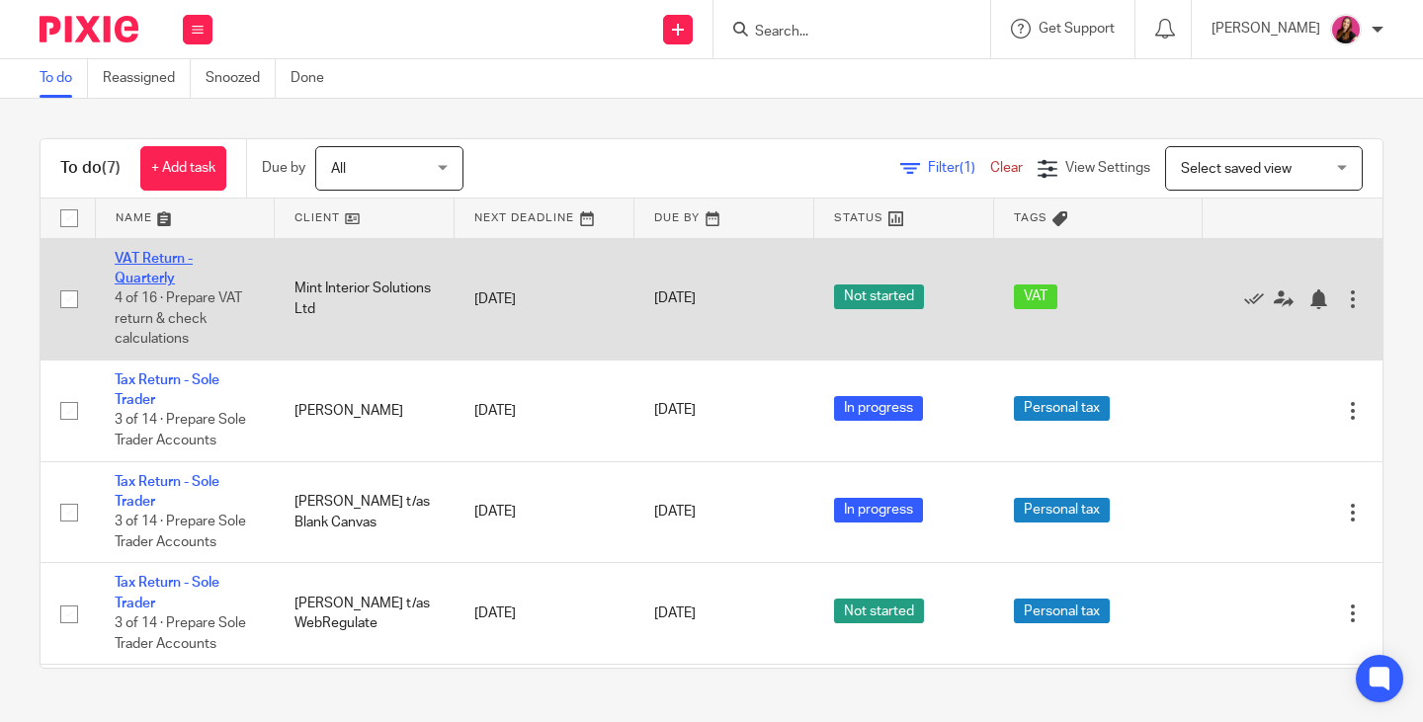
click at [175, 255] on link "VAT Return - Quarterly" at bounding box center [154, 269] width 78 height 34
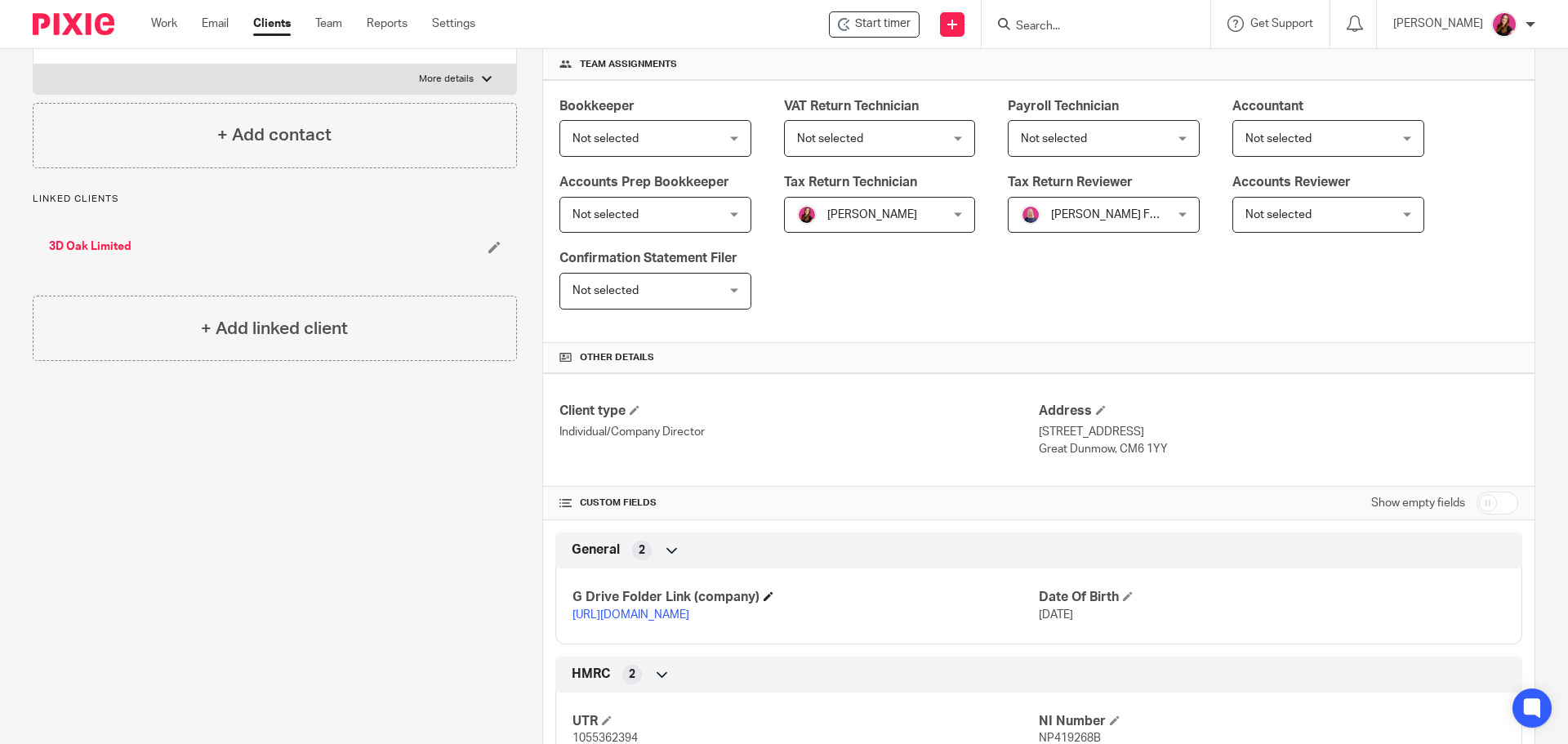
scroll to position [245, 0]
